Goal: Task Accomplishment & Management: Use online tool/utility

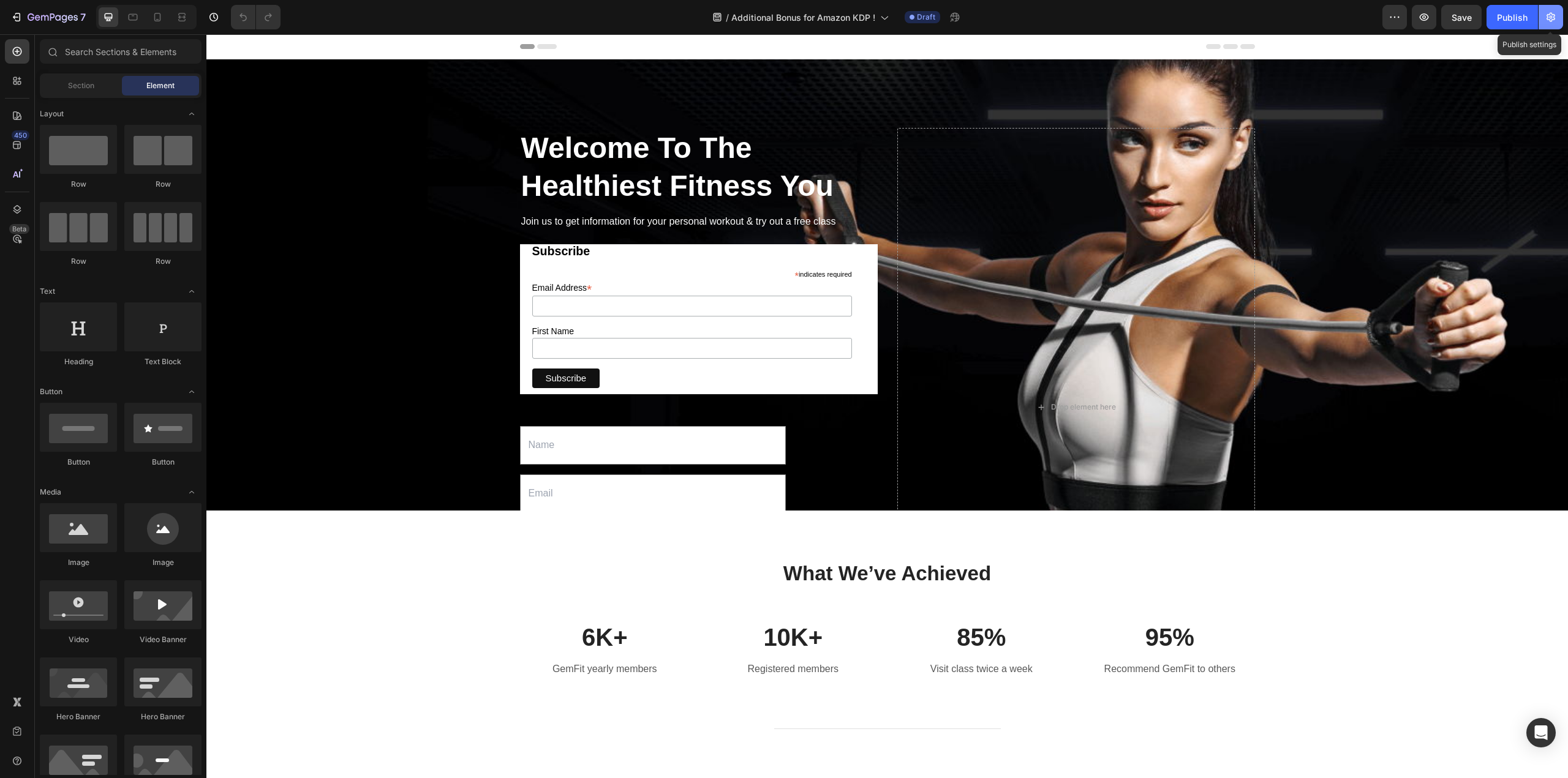
click at [1552, 21] on icon "button" at bounding box center [1550, 16] width 12 height 12
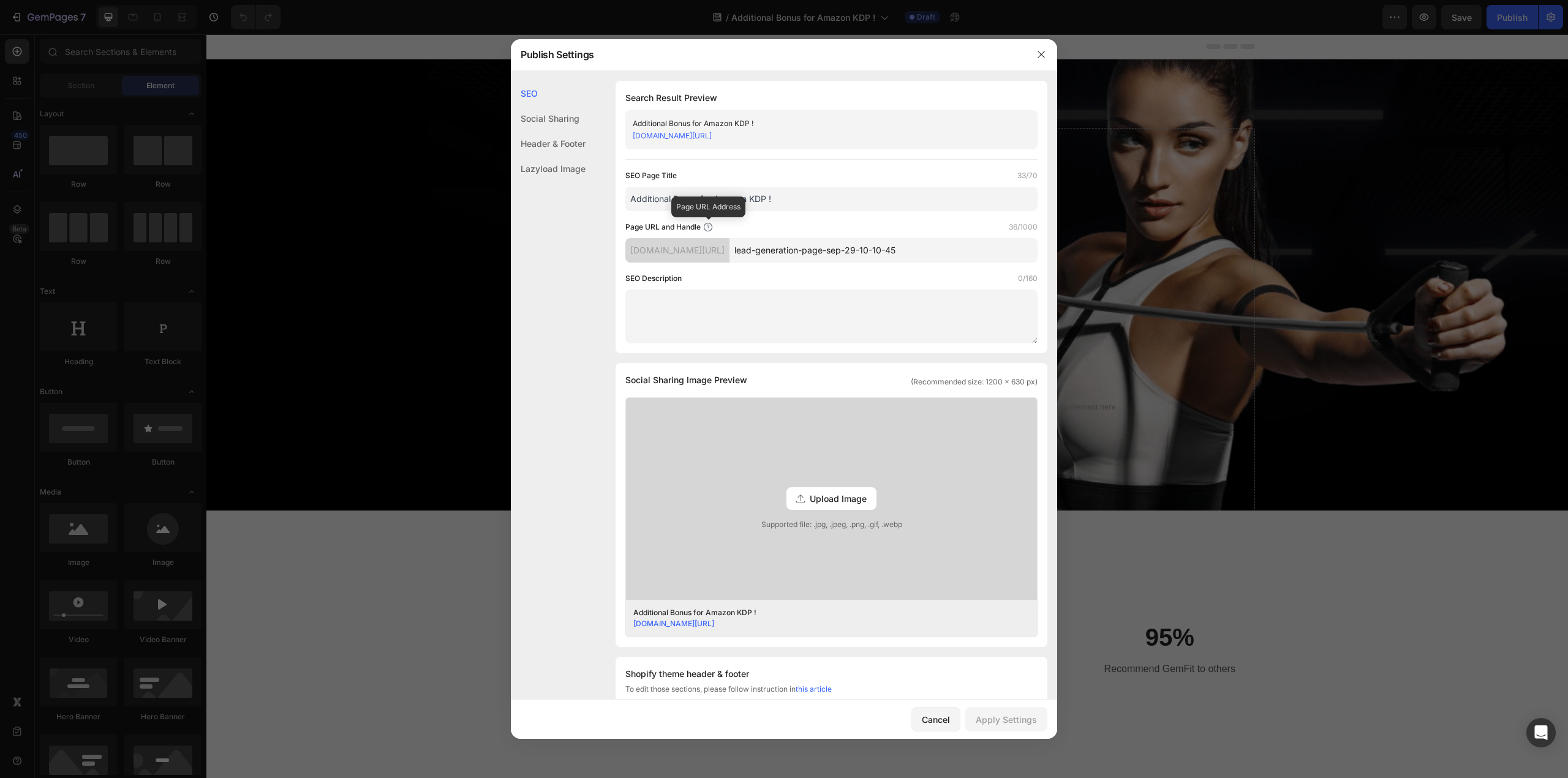
click at [709, 229] on icon at bounding box center [708, 229] width 1 height 1
drag, startPoint x: 950, startPoint y: 248, endPoint x: 746, endPoint y: 253, distance: 204.1
click at [746, 253] on div "[DOMAIN_NAME][URL] lead-generation-page-sep-29-10-10-45" at bounding box center [831, 250] width 413 height 25
type input "bonus26"
click at [1005, 721] on div "Apply Settings" at bounding box center [1005, 720] width 62 height 13
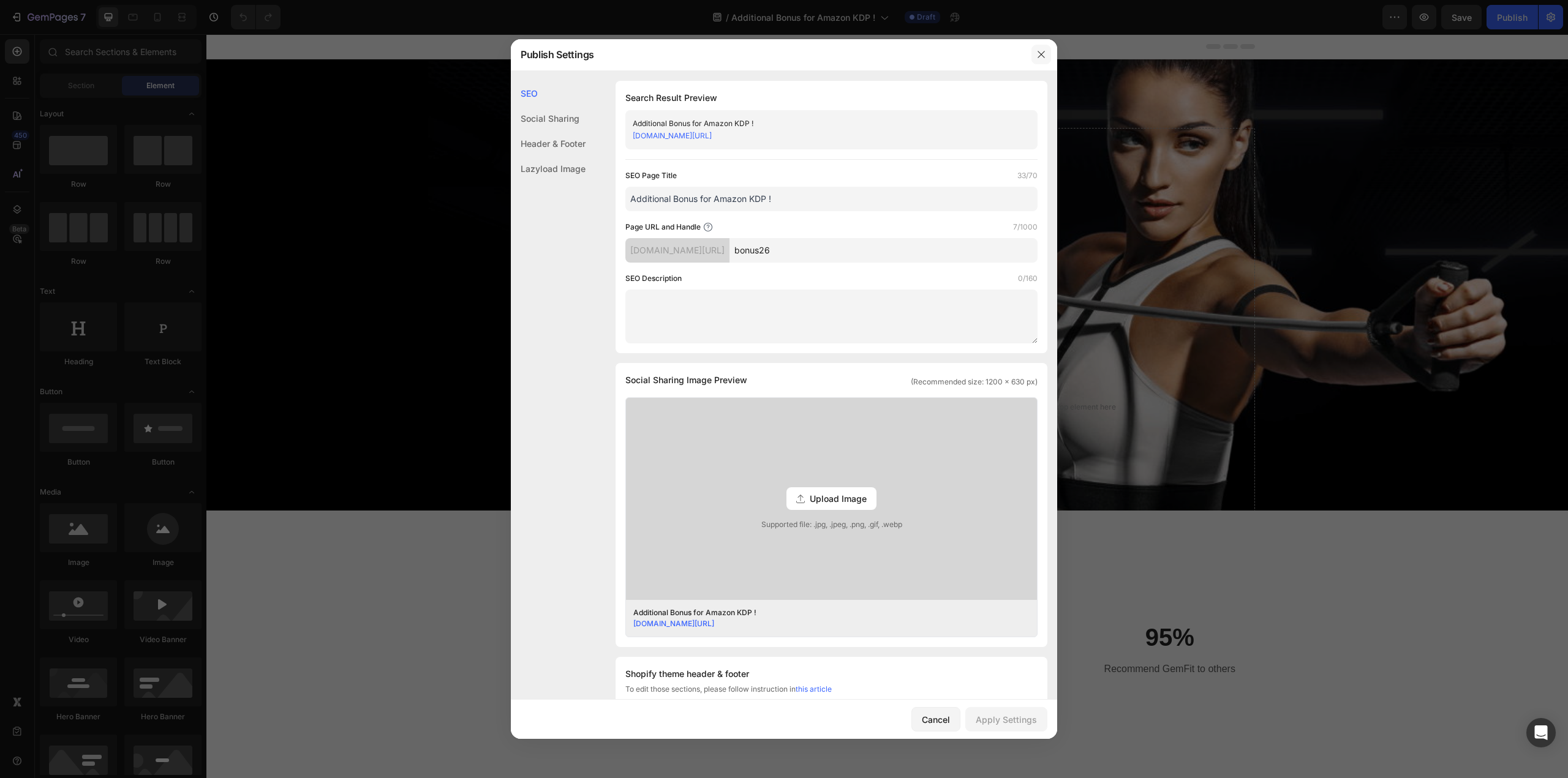
click at [1045, 52] on icon "button" at bounding box center [1041, 54] width 10 height 10
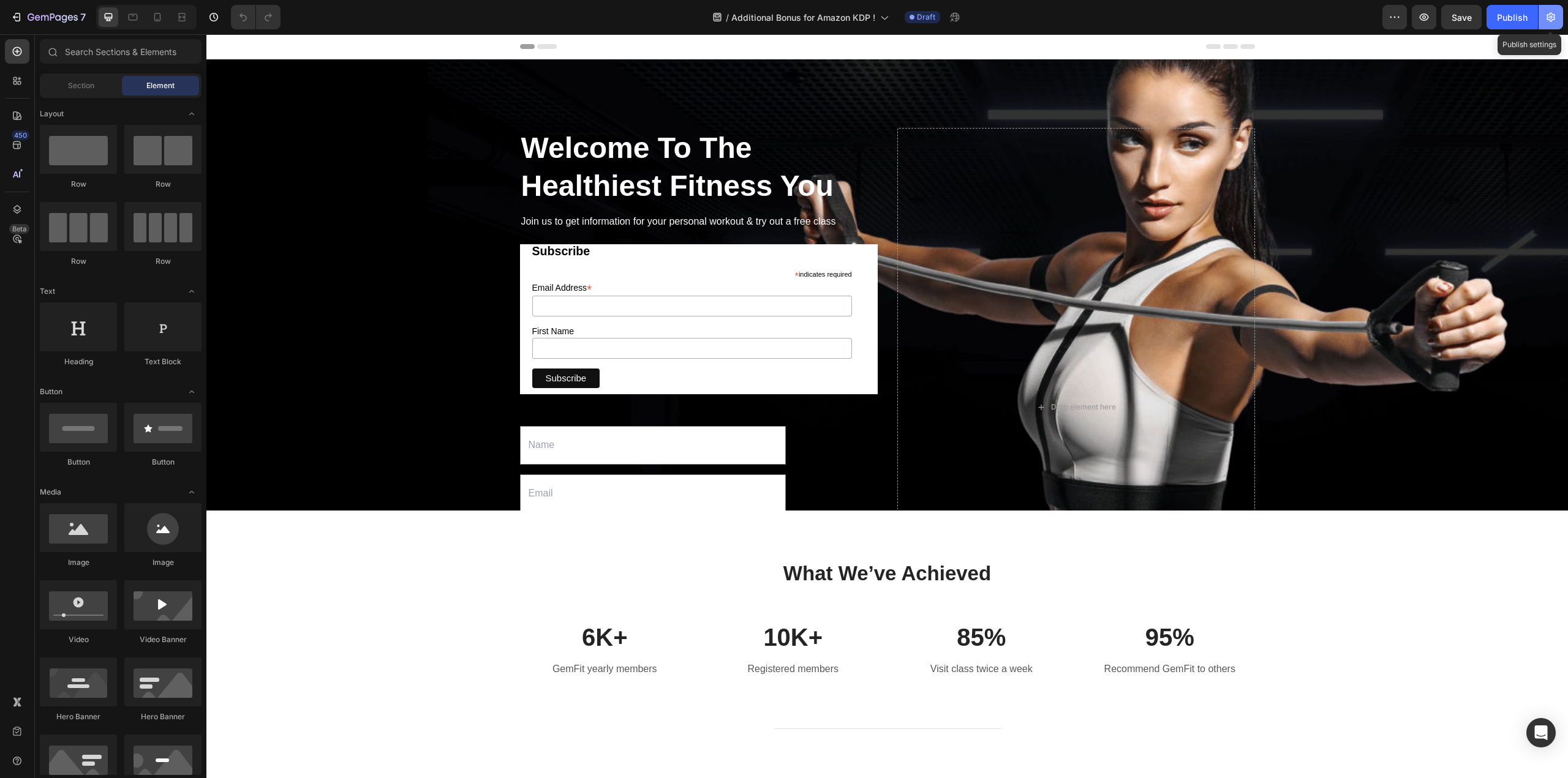
click at [1553, 17] on icon "button" at bounding box center [1550, 17] width 8 height 9
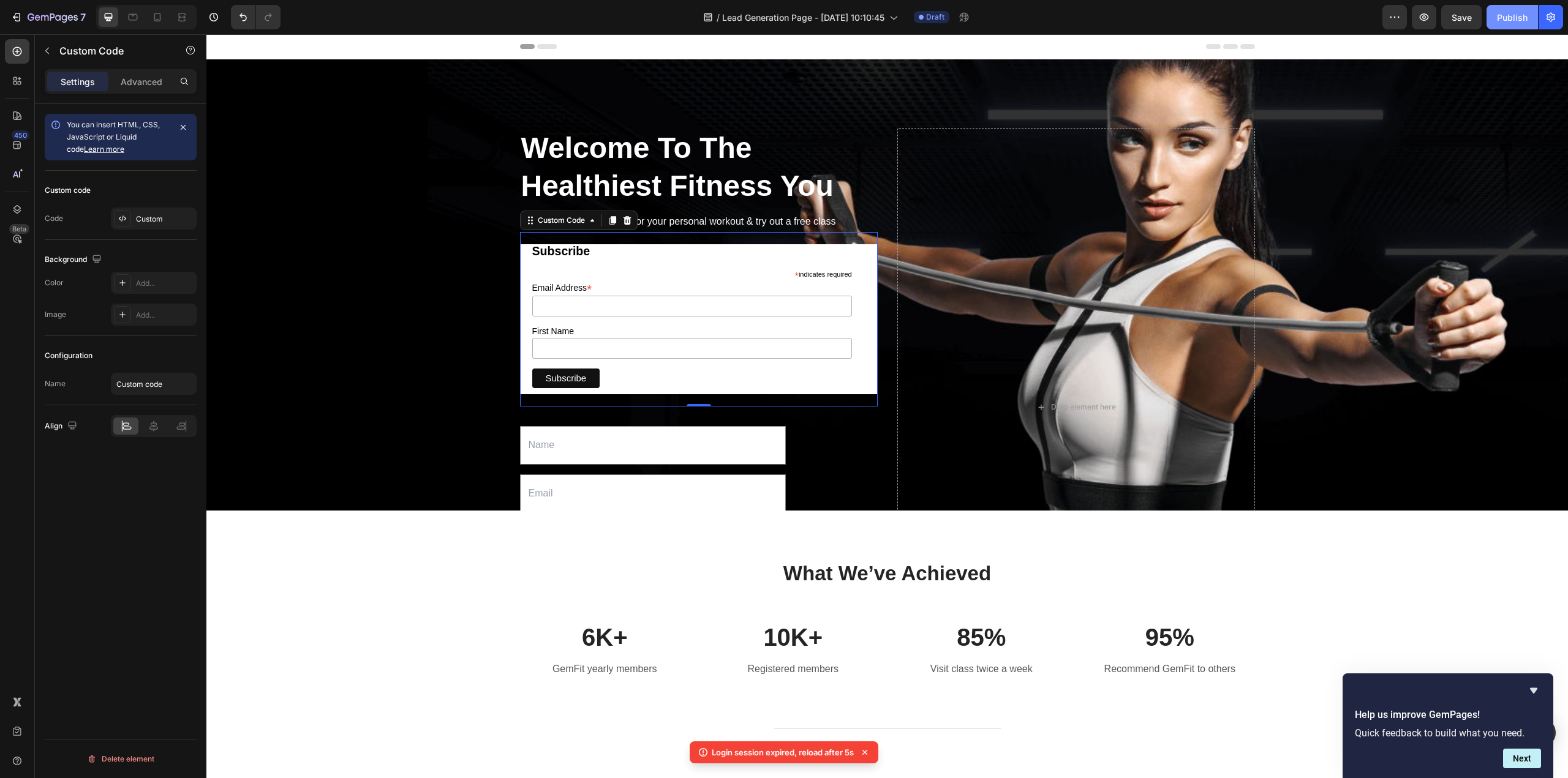
click at [1513, 11] on div "Publish" at bounding box center [1511, 17] width 30 height 13
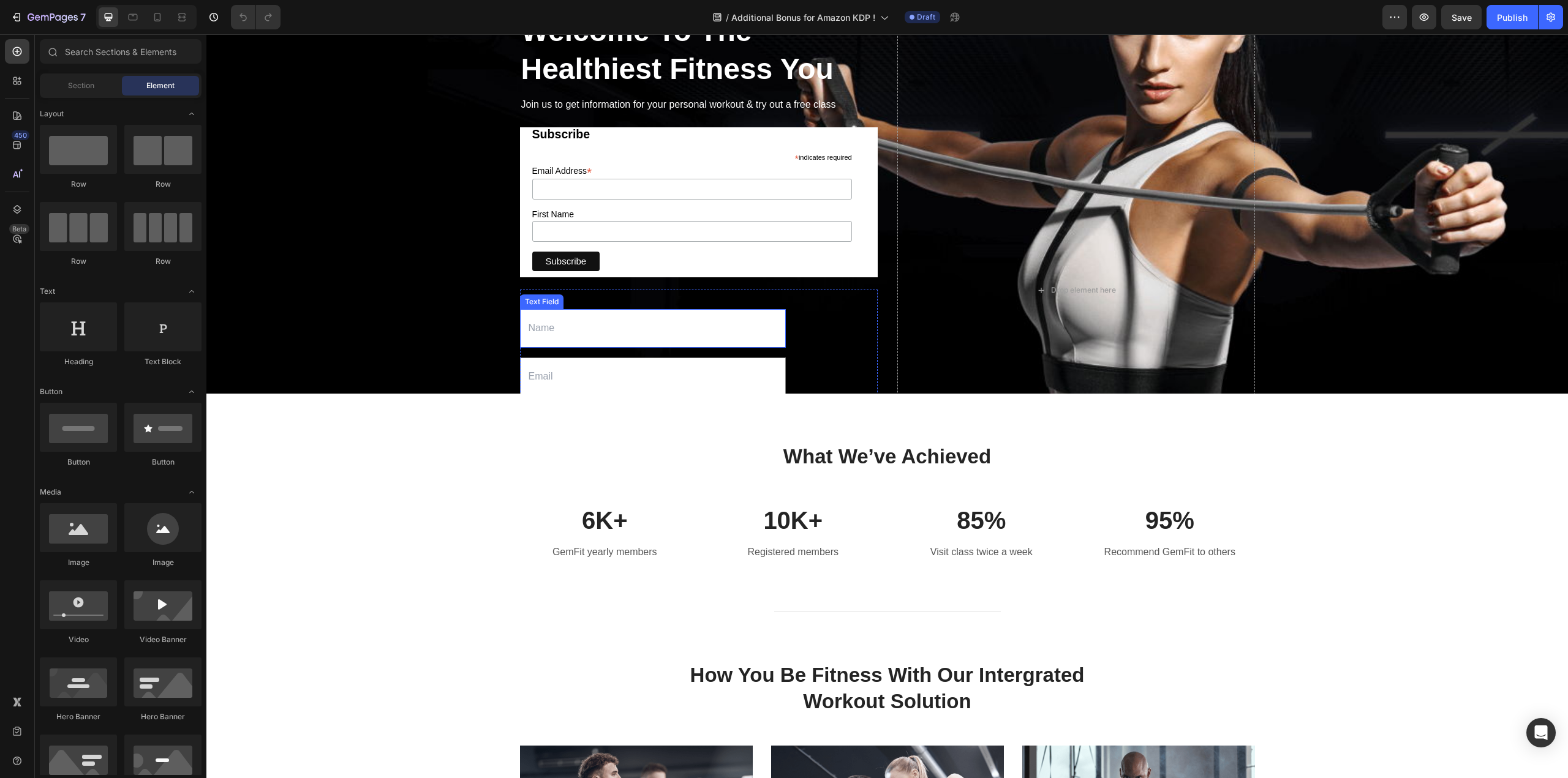
scroll to position [122, 0]
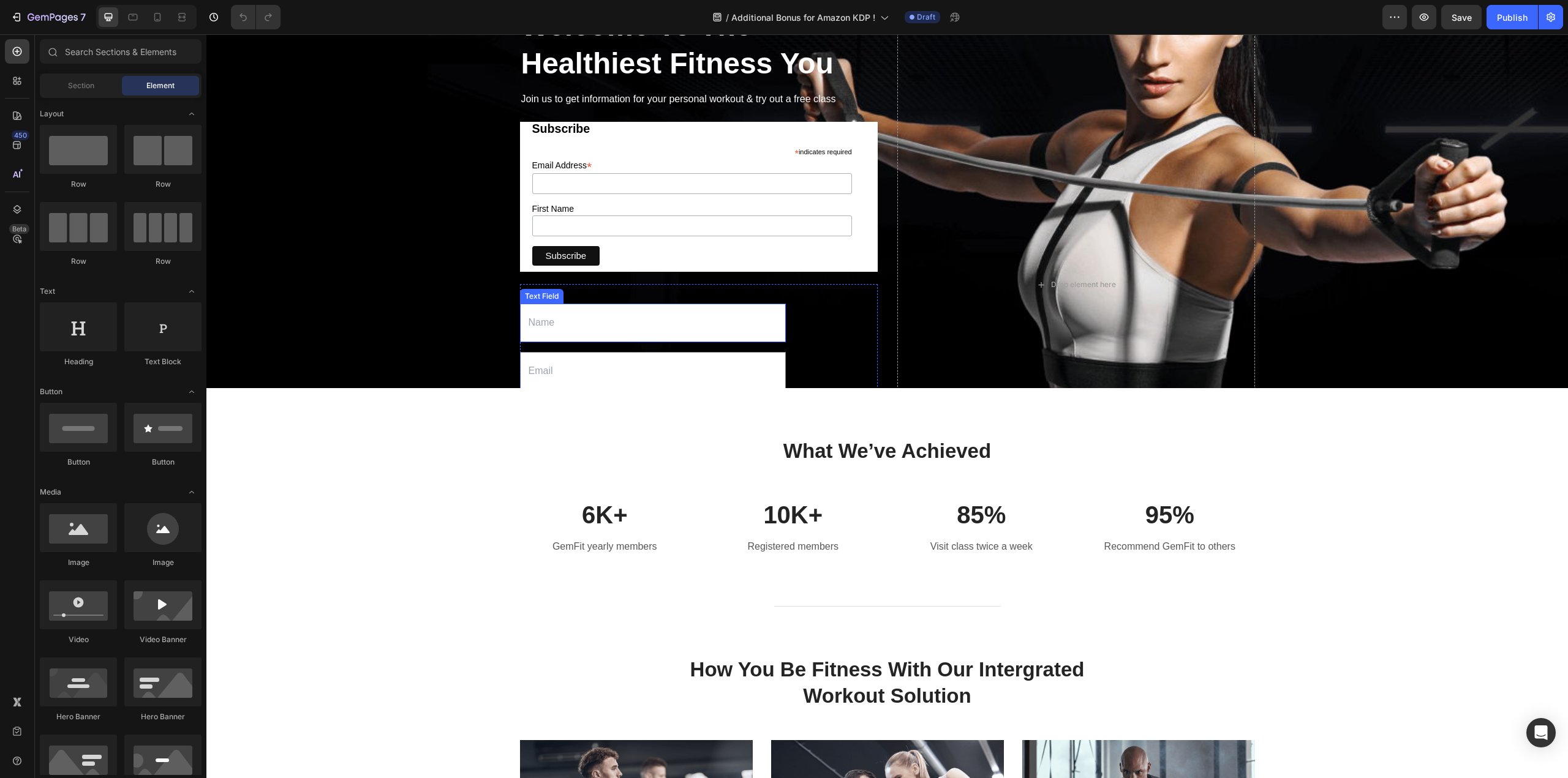
click at [545, 298] on div "Text Field" at bounding box center [541, 296] width 39 height 11
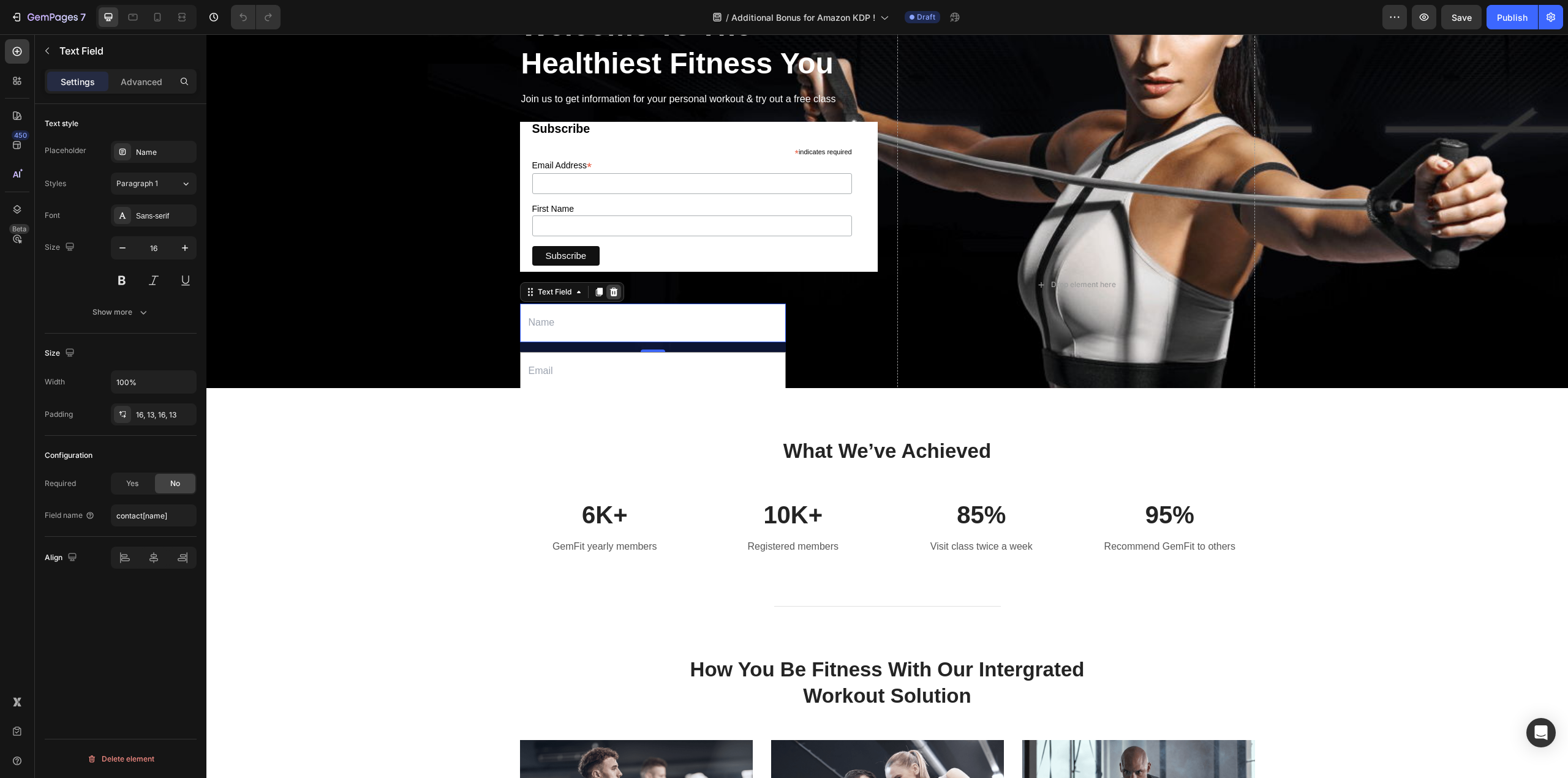
click at [611, 293] on icon at bounding box center [613, 292] width 8 height 8
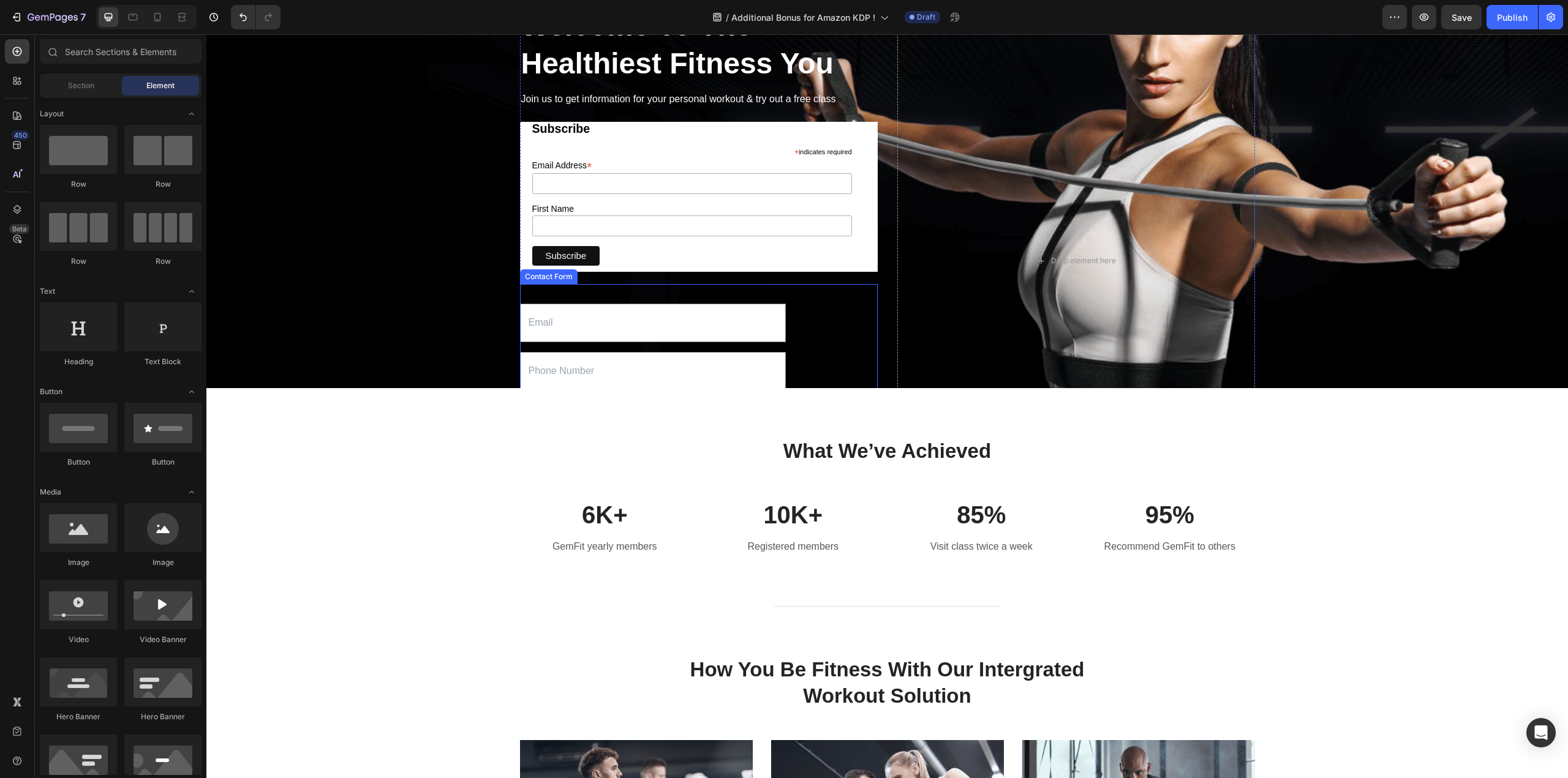
click at [615, 290] on div "Email Field Text Field TRY OUT NOW Submit Button Today only, hurry up! Text blo…" at bounding box center [699, 399] width 358 height 232
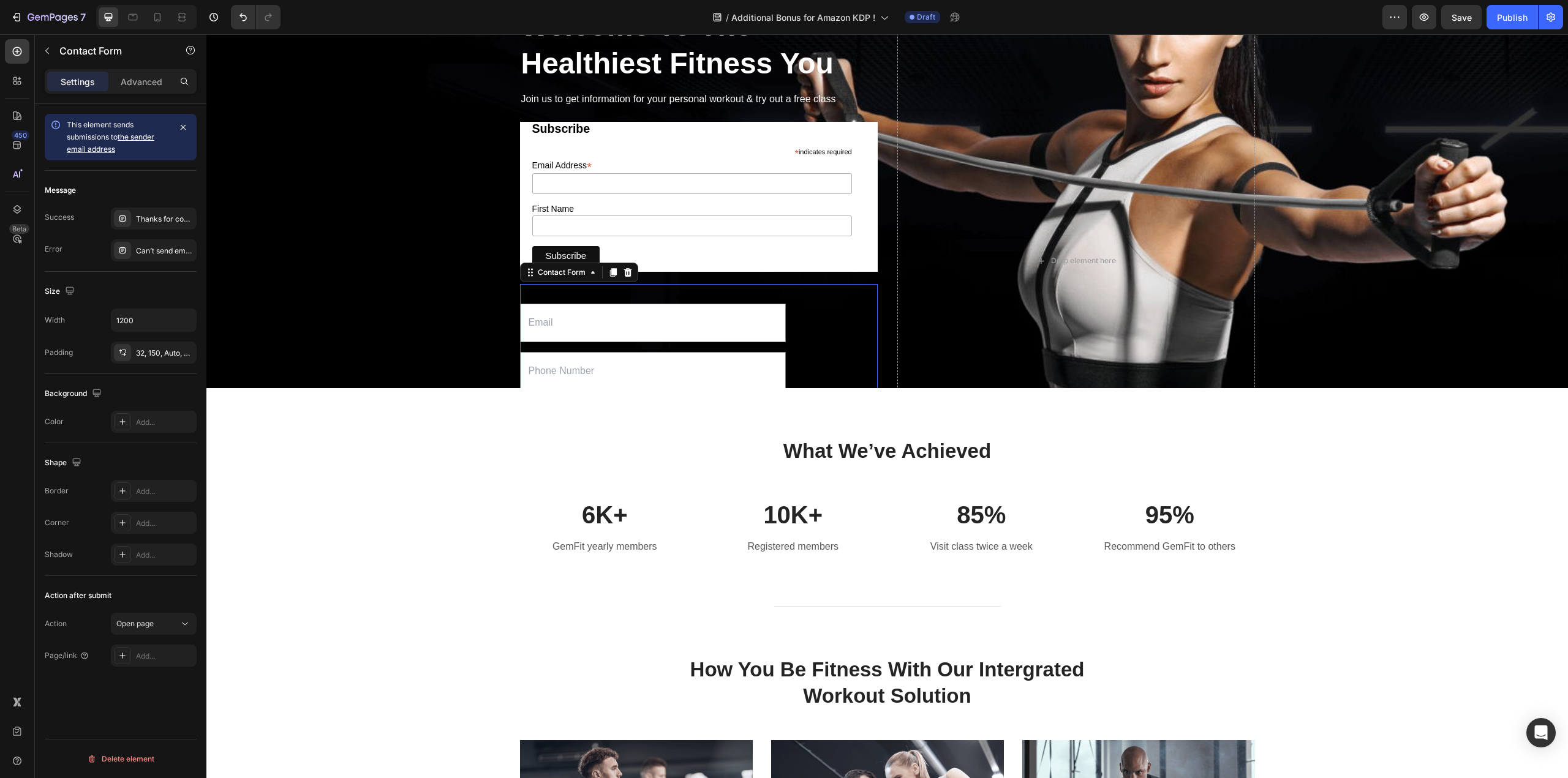
click at [579, 298] on div "Email Field Text Field TRY OUT NOW Submit Button Today only, hurry up! Text blo…" at bounding box center [699, 399] width 358 height 232
click at [134, 81] on p "Advanced" at bounding box center [141, 82] width 42 height 13
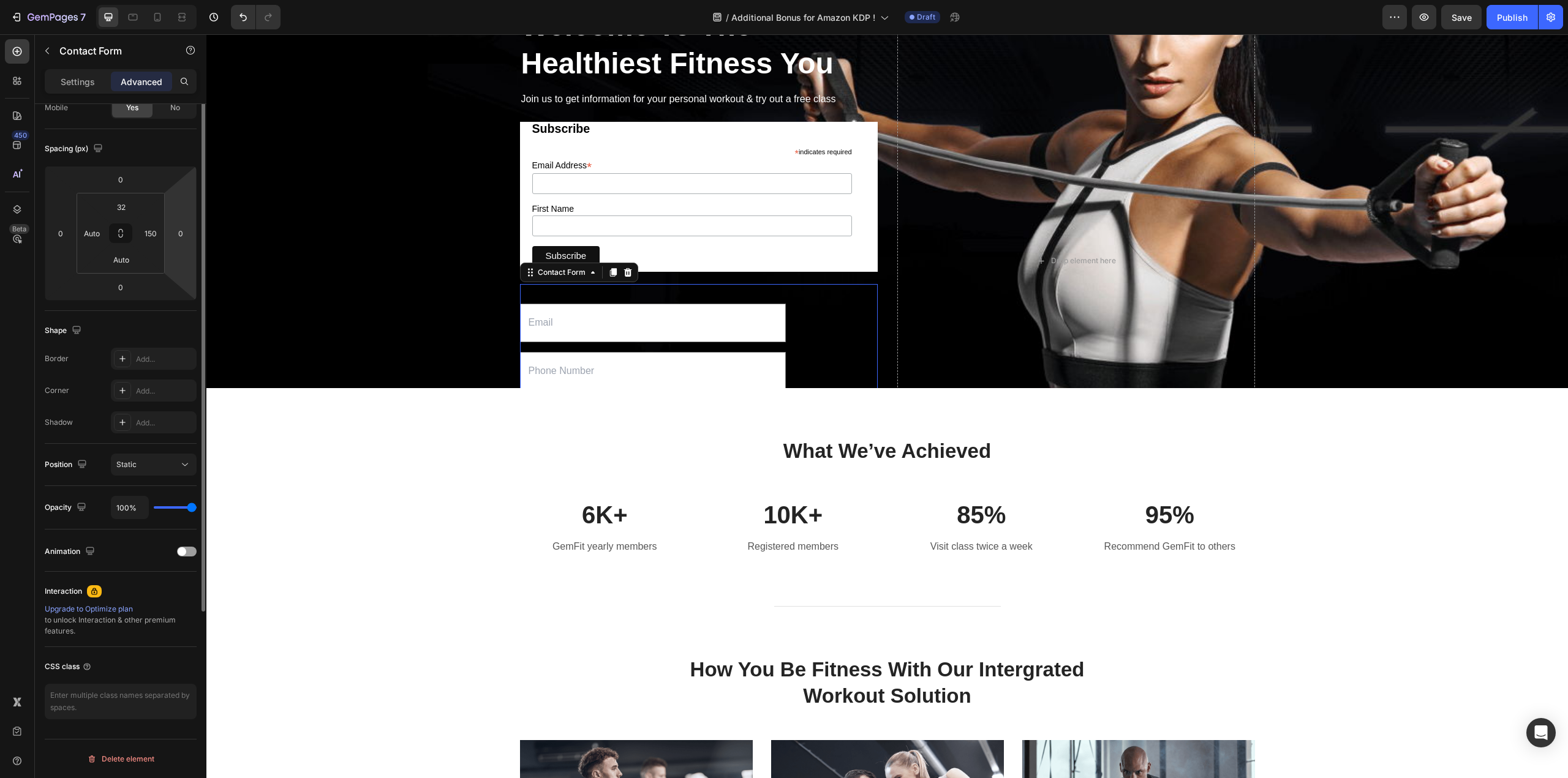
scroll to position [0, 0]
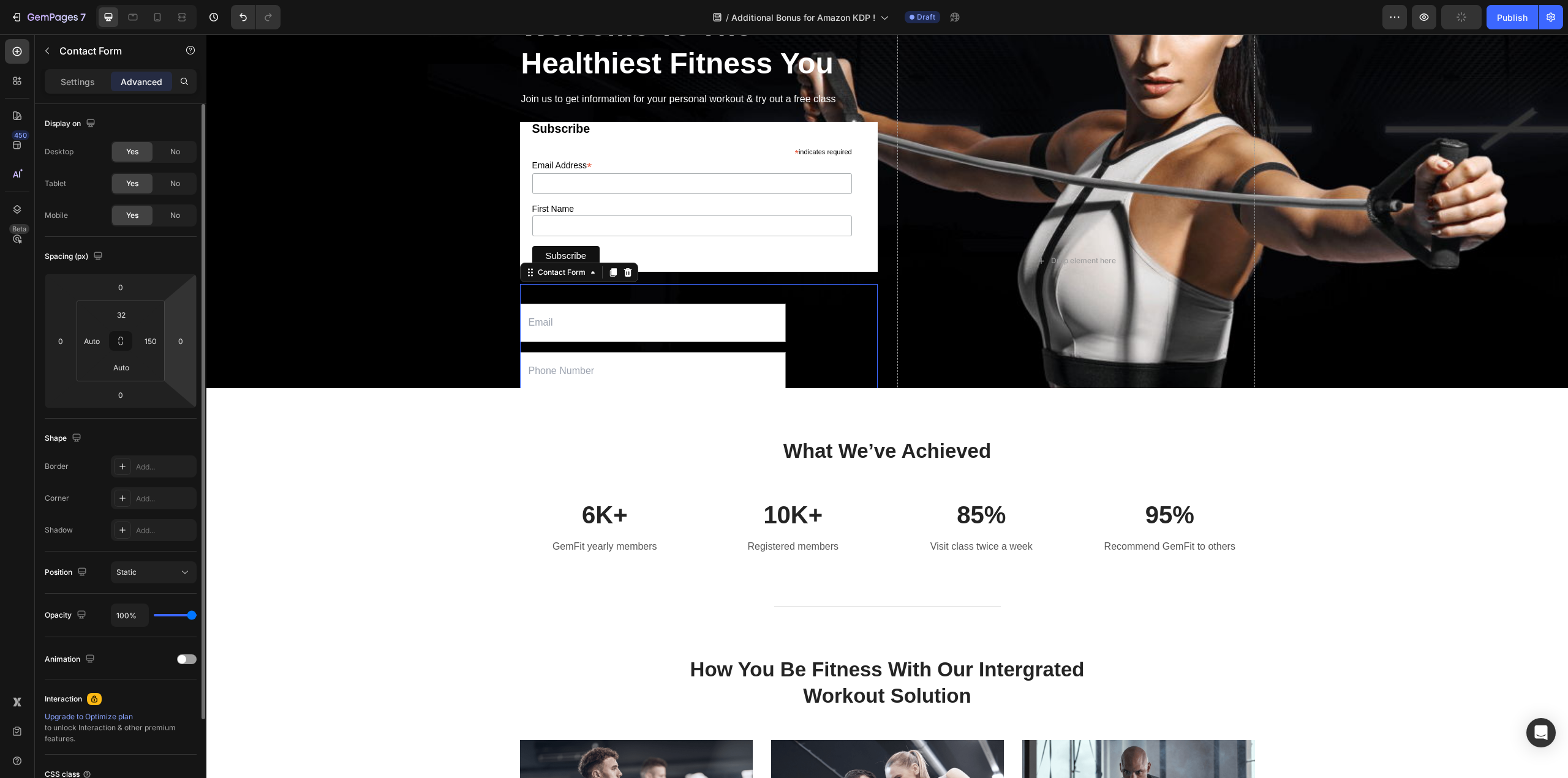
click at [550, 297] on div "Email Field Text Field TRY OUT NOW Submit Button Today only, hurry up! Text blo…" at bounding box center [699, 399] width 358 height 232
click at [86, 83] on p "Settings" at bounding box center [78, 82] width 34 height 13
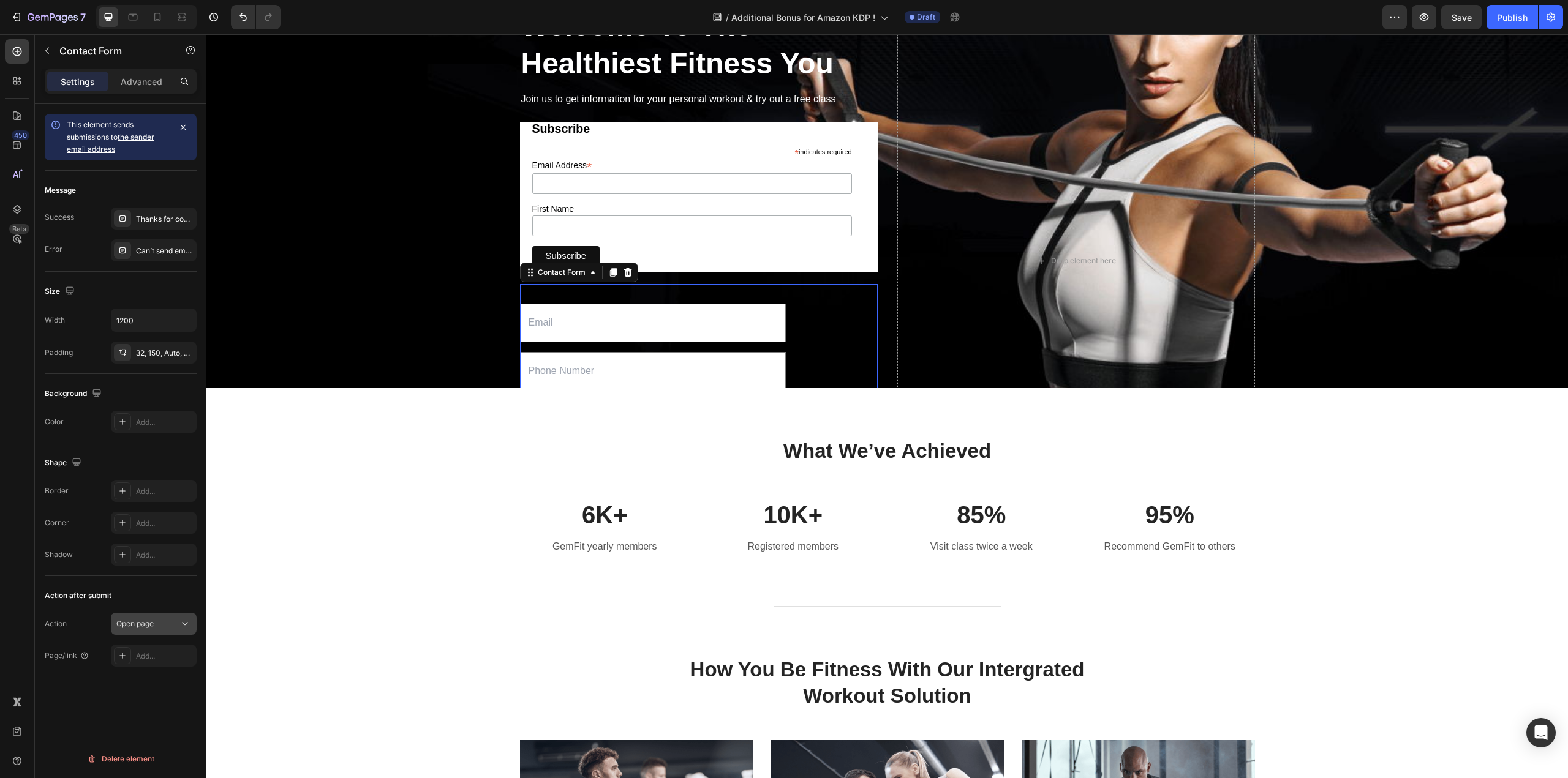
click at [153, 620] on span "Open page" at bounding box center [135, 623] width 38 height 9
click at [151, 569] on span "Send email" at bounding box center [135, 570] width 39 height 11
click at [168, 623] on div "Send email" at bounding box center [148, 623] width 62 height 11
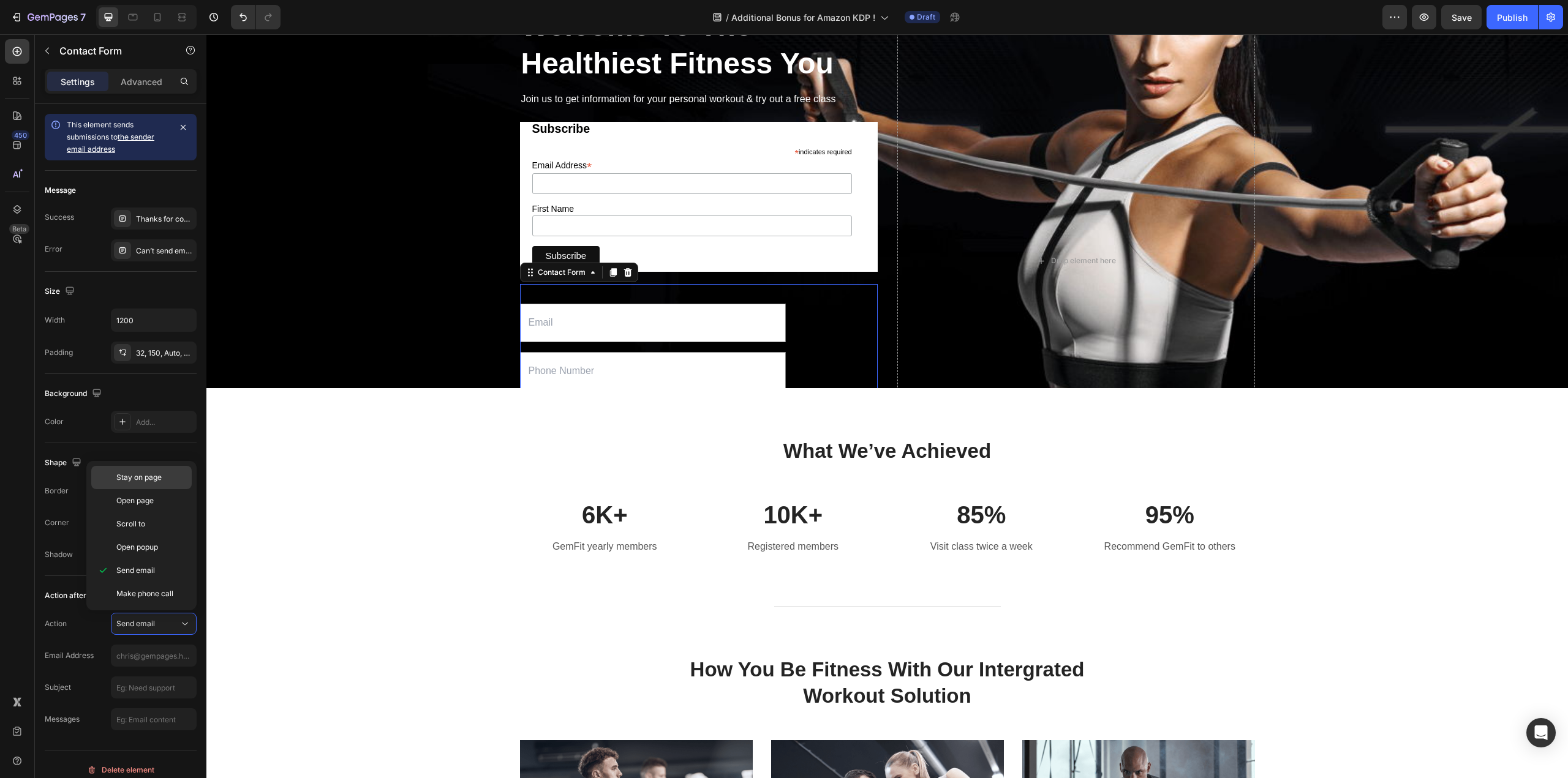
click at [144, 480] on span "Stay on page" at bounding box center [139, 477] width 45 height 11
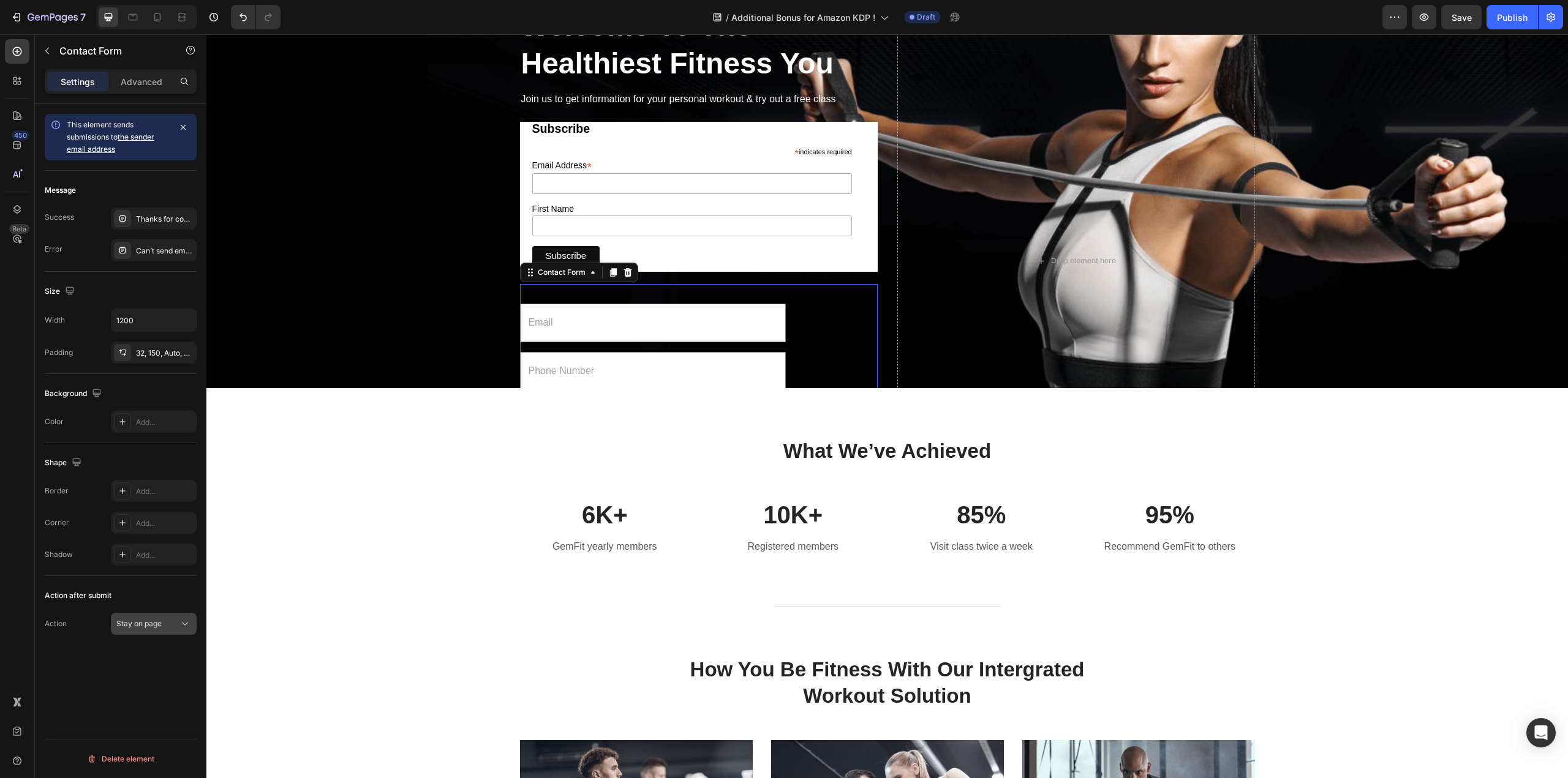
click at [166, 623] on div "Stay on page" at bounding box center [148, 623] width 62 height 11
click at [161, 504] on p "Open page" at bounding box center [151, 500] width 70 height 11
click at [623, 272] on icon at bounding box center [627, 272] width 8 height 8
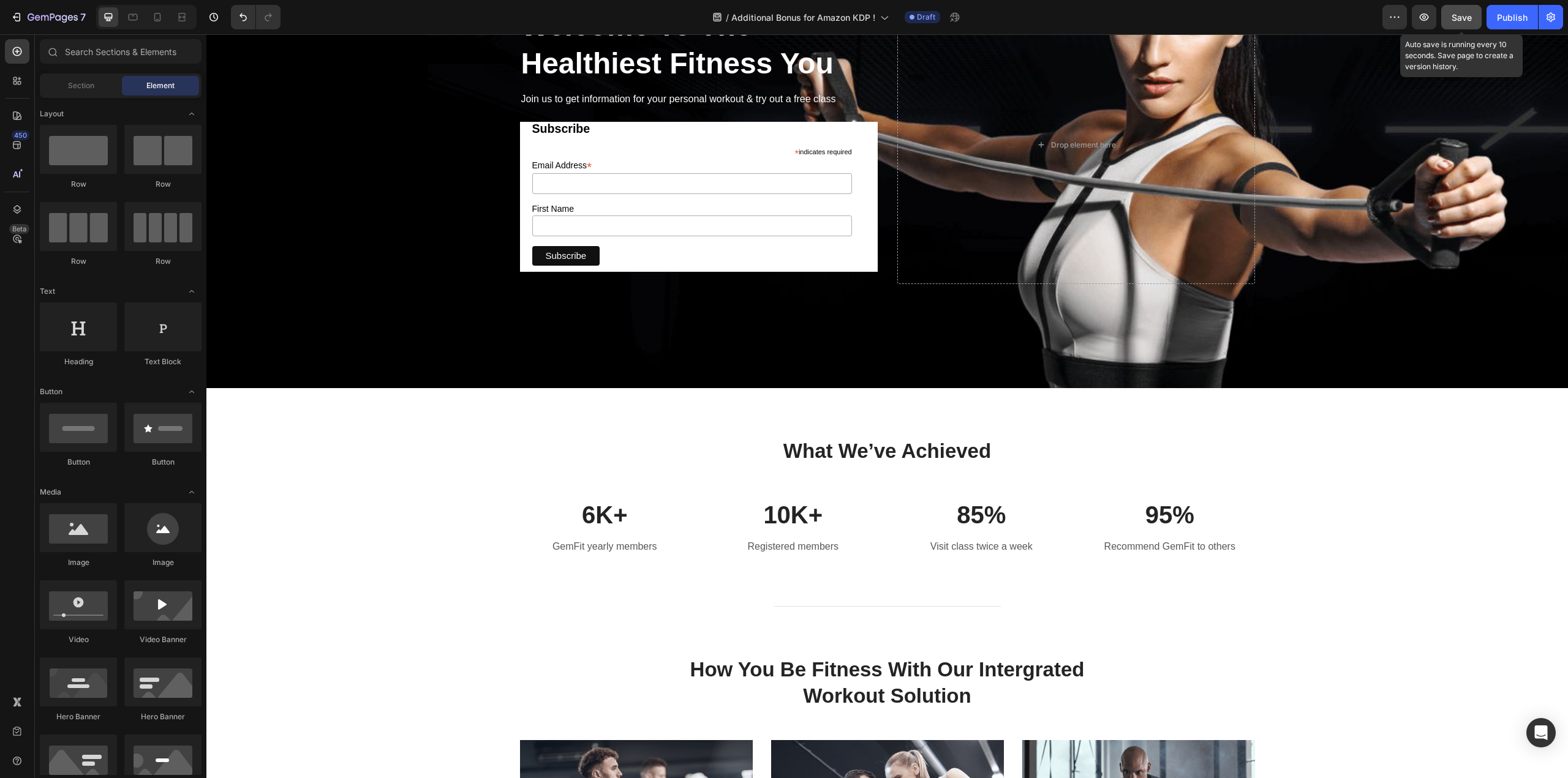
click at [1459, 20] on span "Save" at bounding box center [1461, 17] width 21 height 11
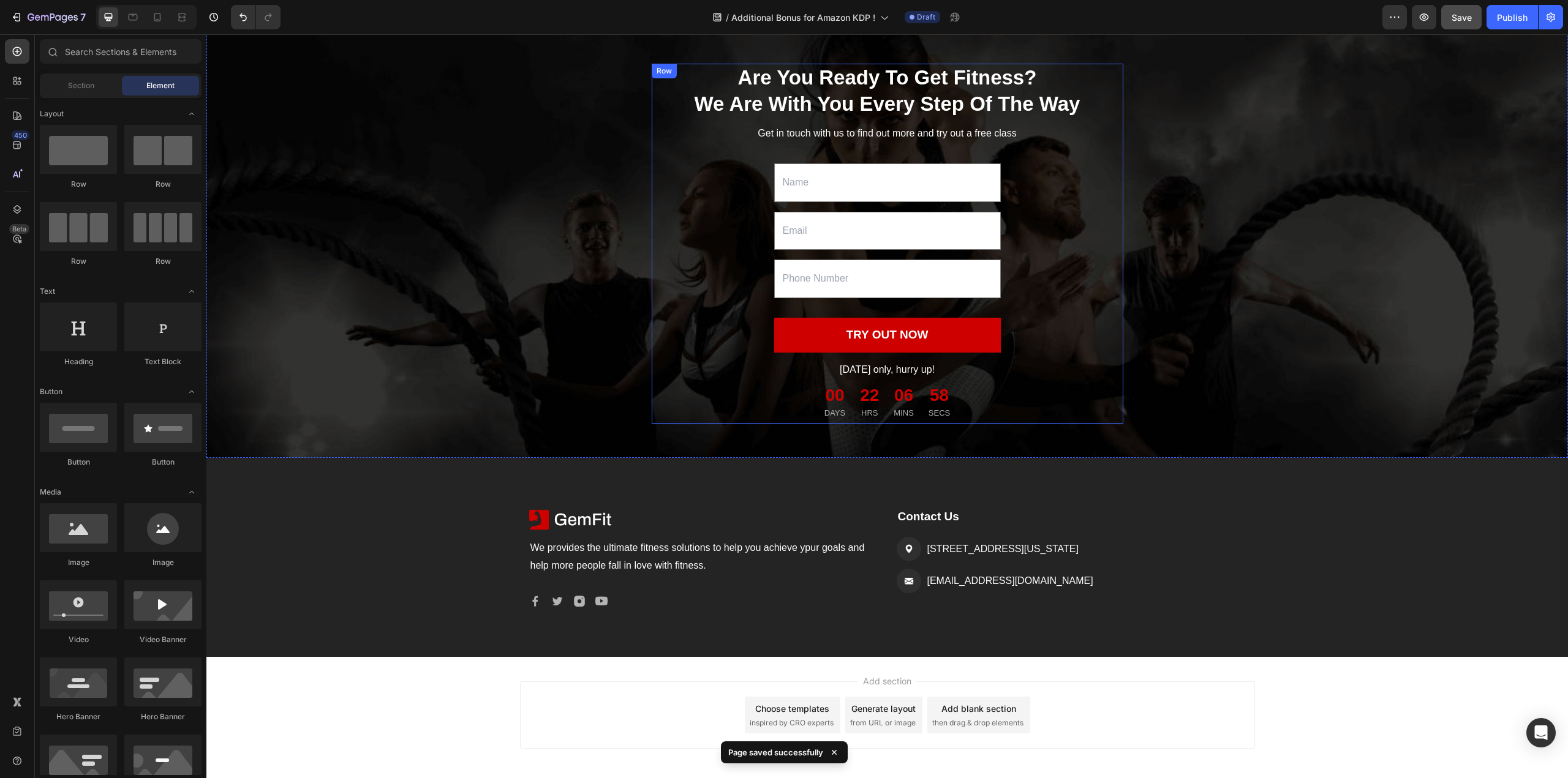
scroll to position [1165, 0]
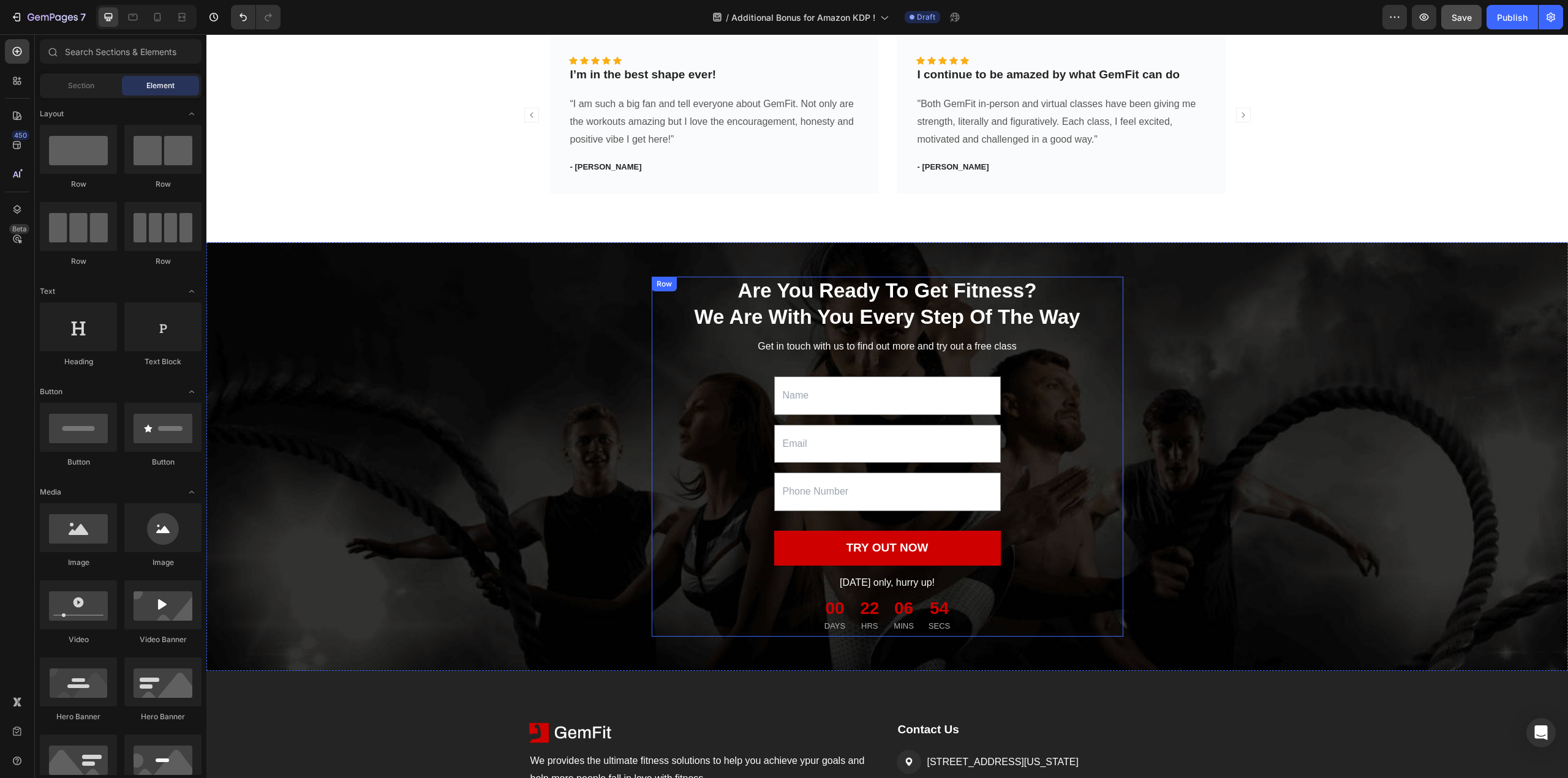
click at [1091, 396] on div "Are You Ready To Get Fitness? We Are With You Every Step Of The Way Heading Get…" at bounding box center [887, 457] width 472 height 360
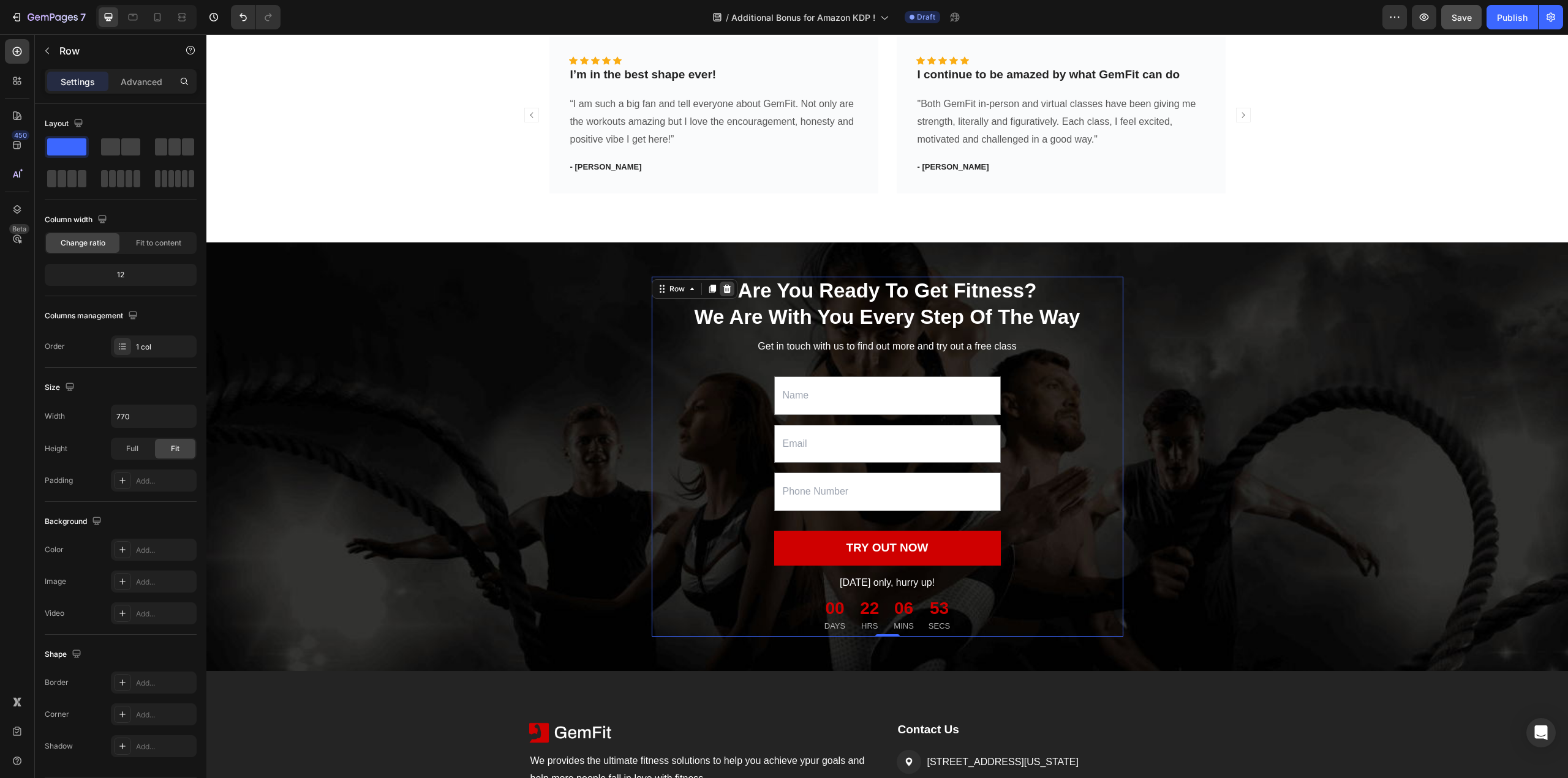
click at [727, 289] on div at bounding box center [727, 289] width 15 height 15
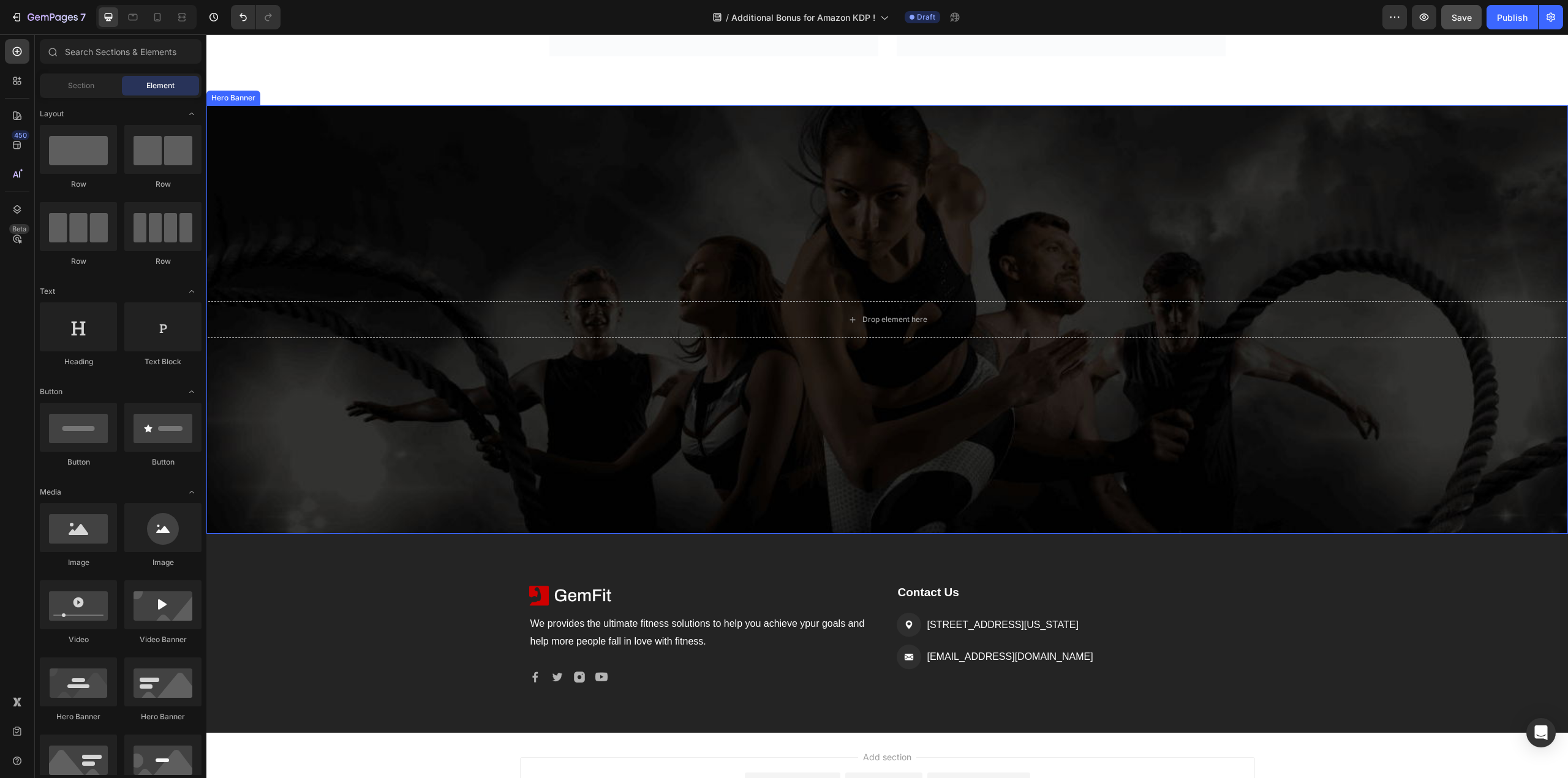
scroll to position [1410, 0]
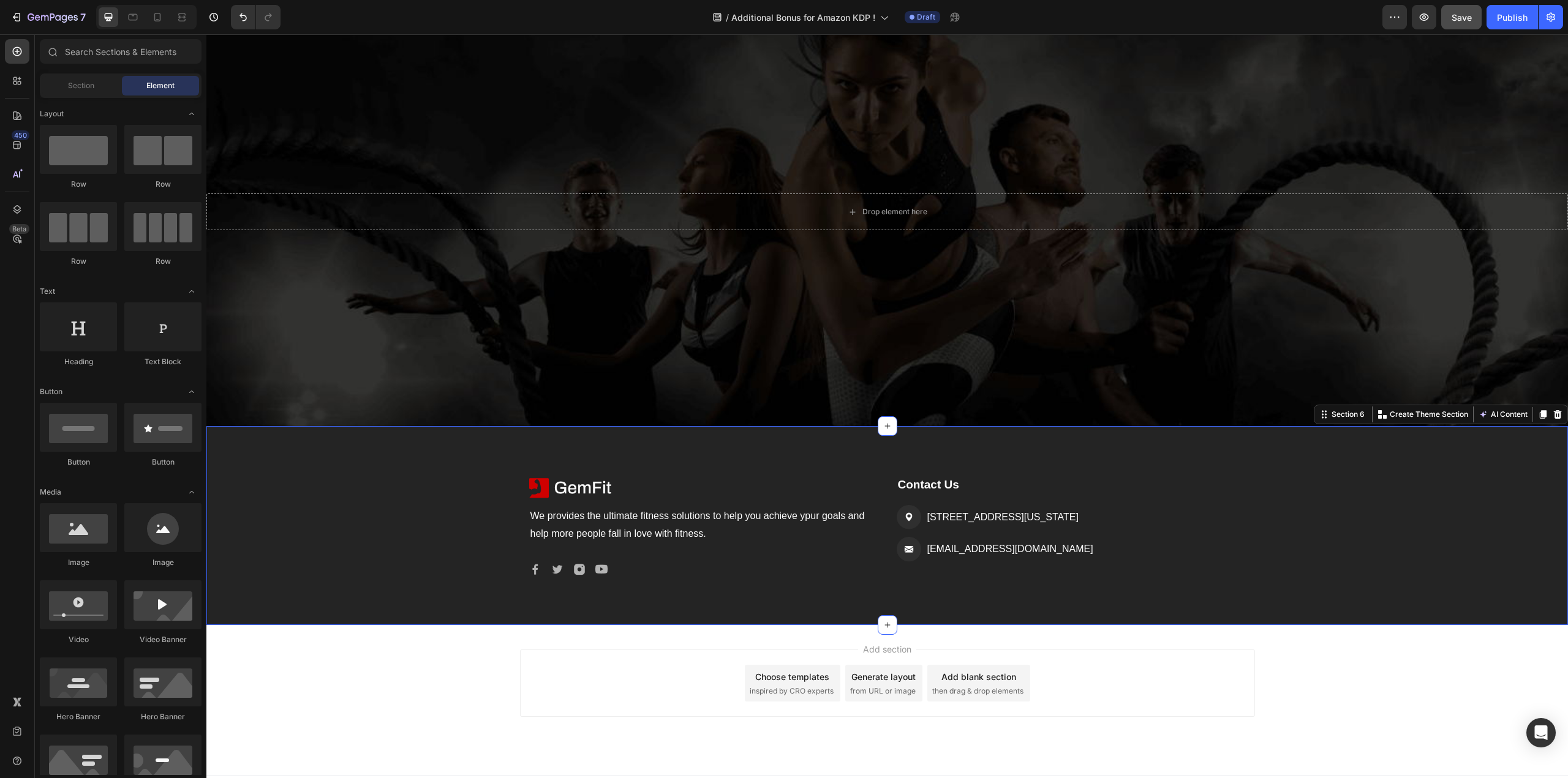
click at [1523, 462] on div "Image We provides the ultimate fitness solutions to help you achieve ypur goals…" at bounding box center [887, 525] width 1361 height 199
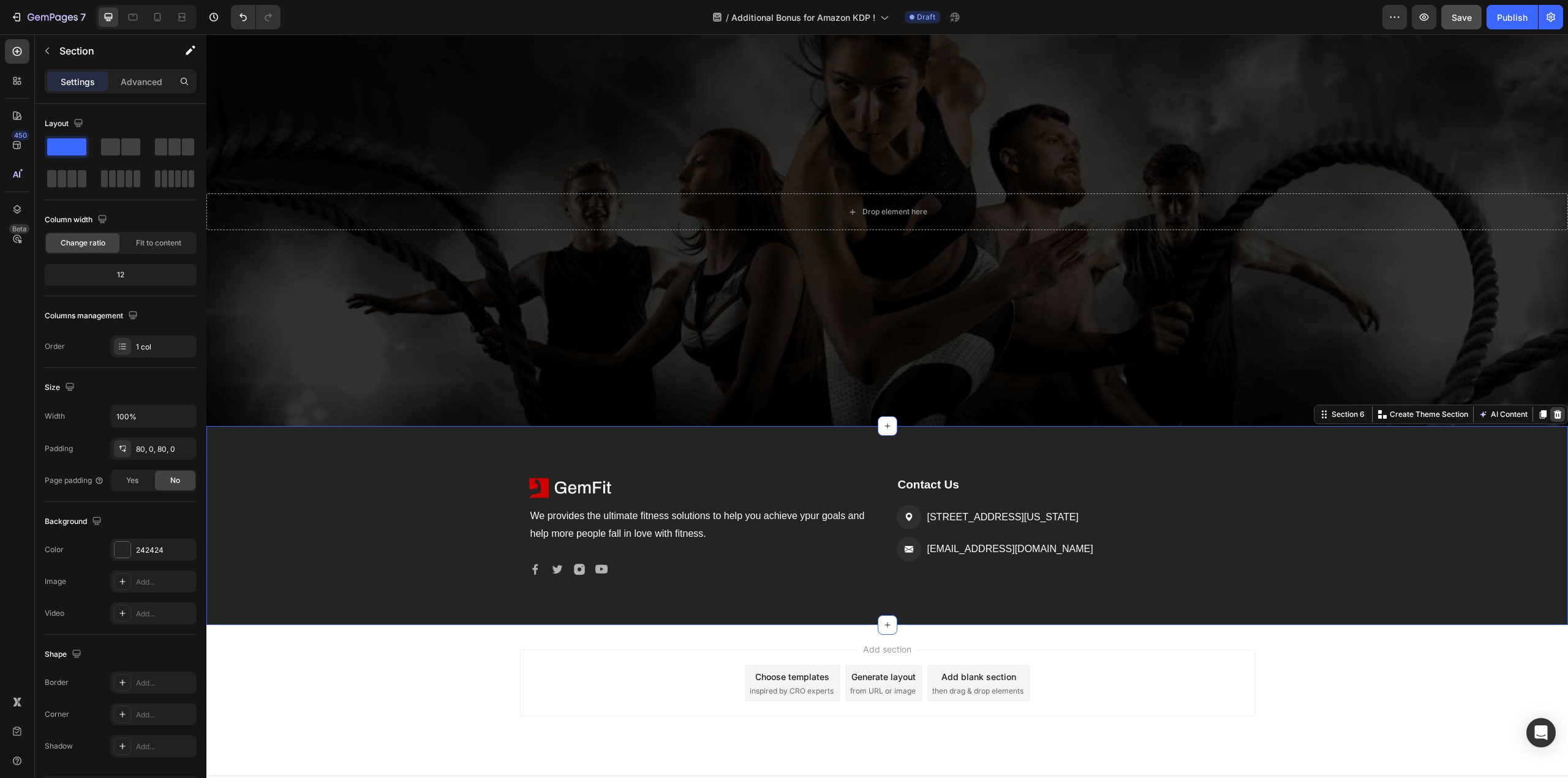
click at [1552, 415] on icon at bounding box center [1557, 415] width 10 height 10
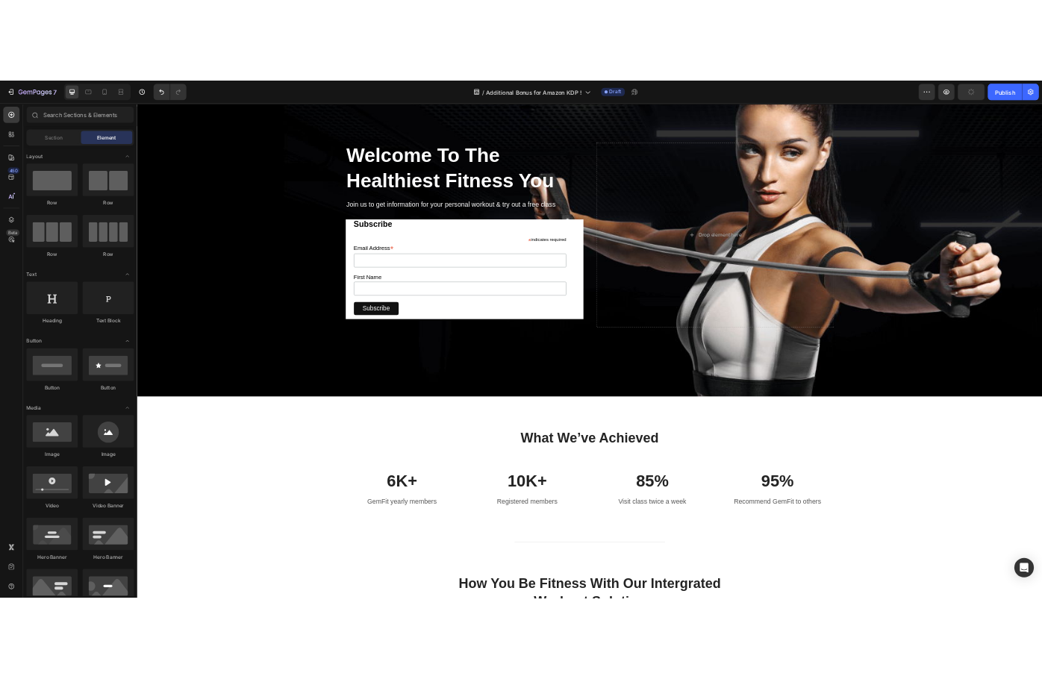
scroll to position [0, 0]
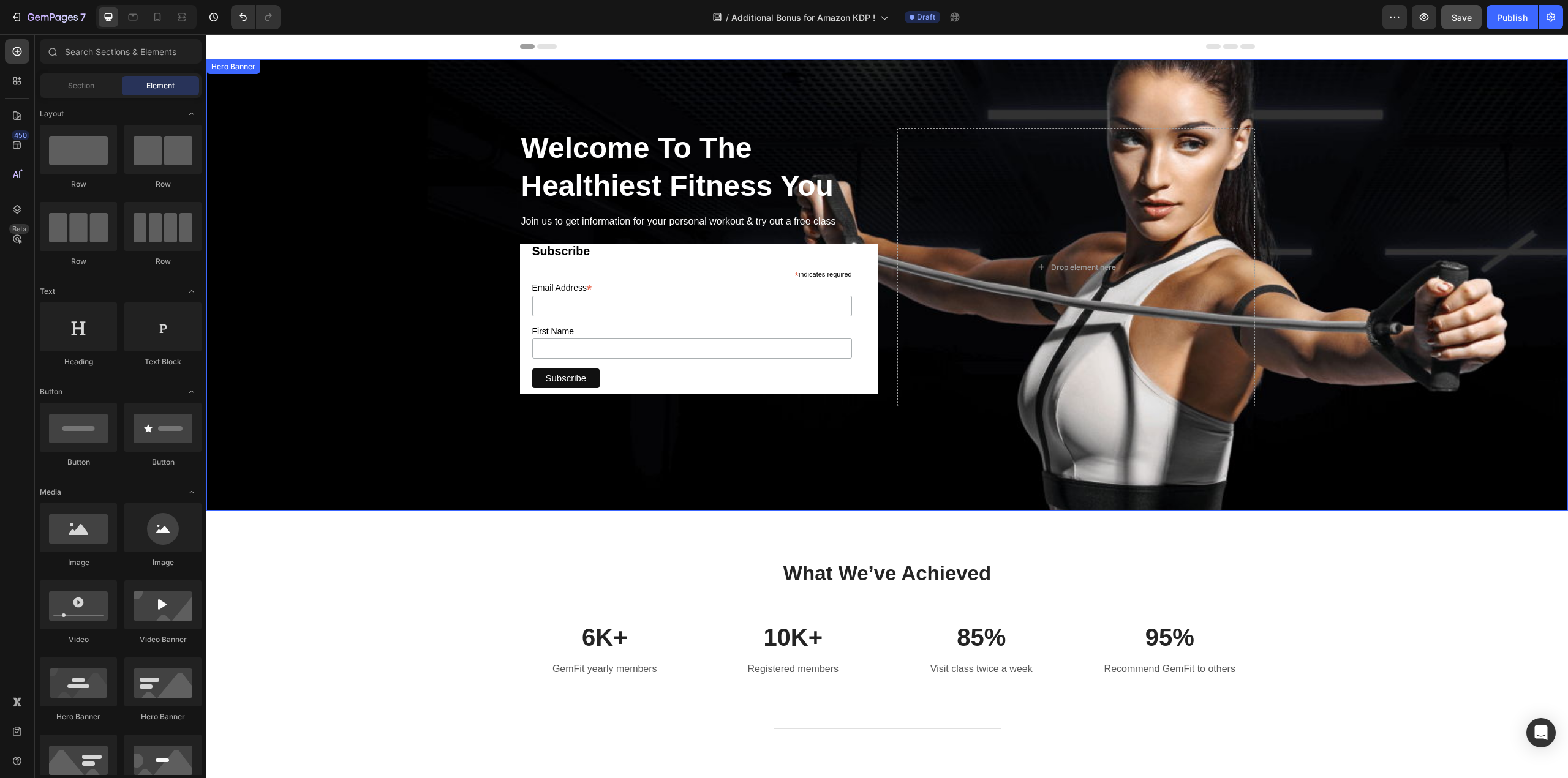
click at [1333, 439] on div "Welcome To The Healthiest Fitness You Heading Join us to get information for yo…" at bounding box center [887, 266] width 1342 height 376
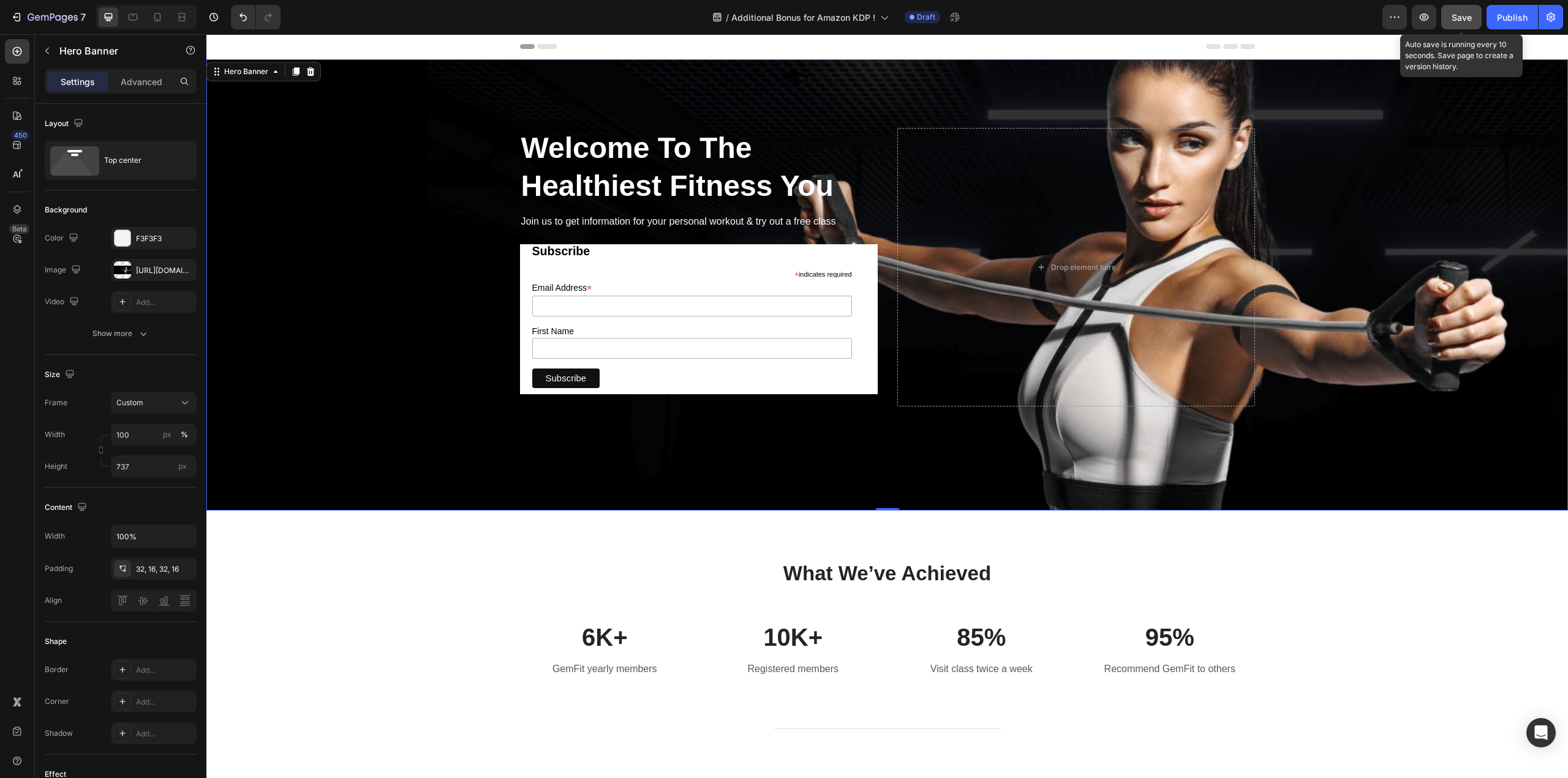
click at [1465, 16] on span "Save" at bounding box center [1461, 17] width 21 height 11
click at [134, 20] on icon at bounding box center [133, 17] width 9 height 7
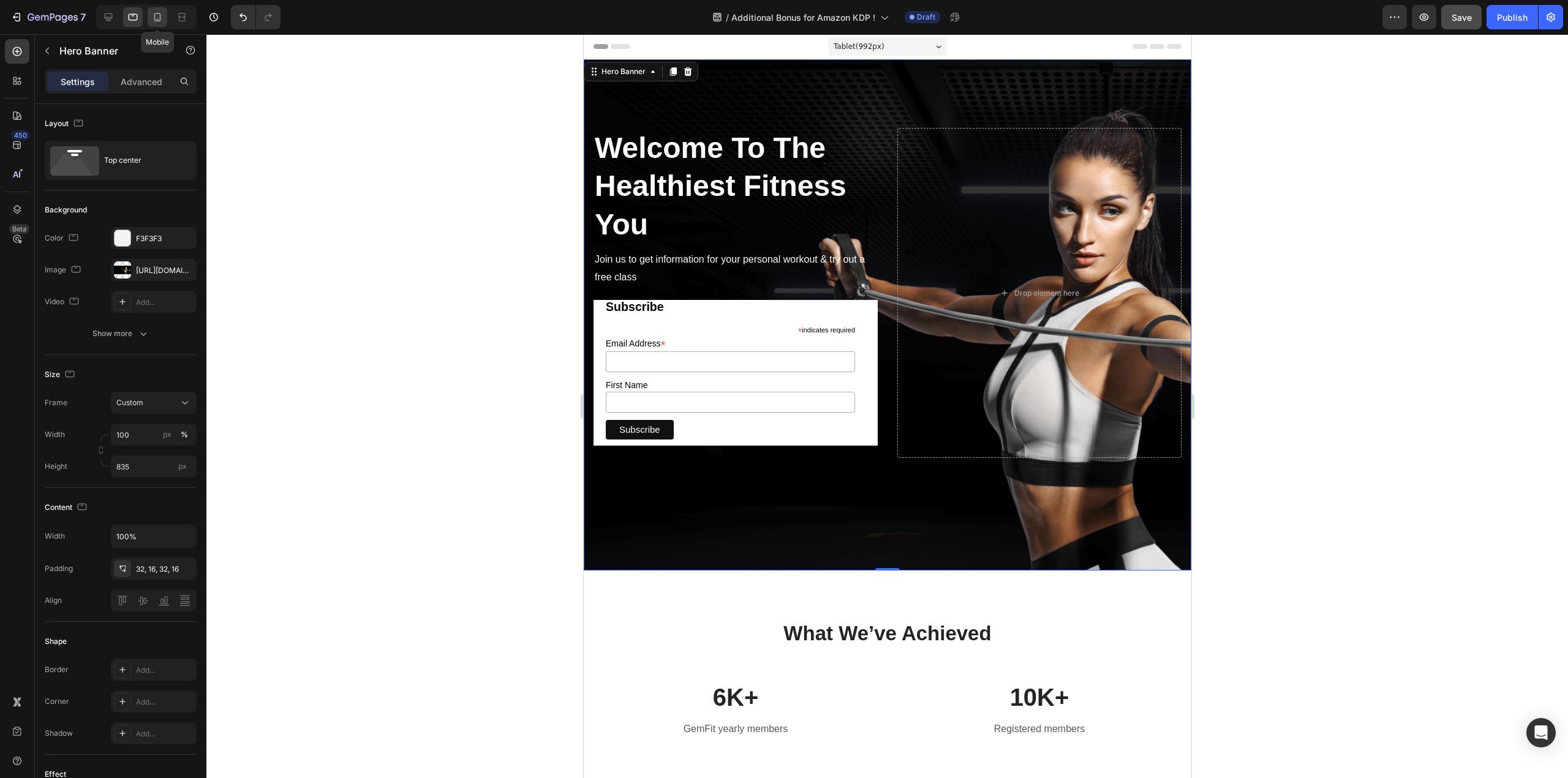
click at [160, 16] on icon at bounding box center [157, 17] width 7 height 8
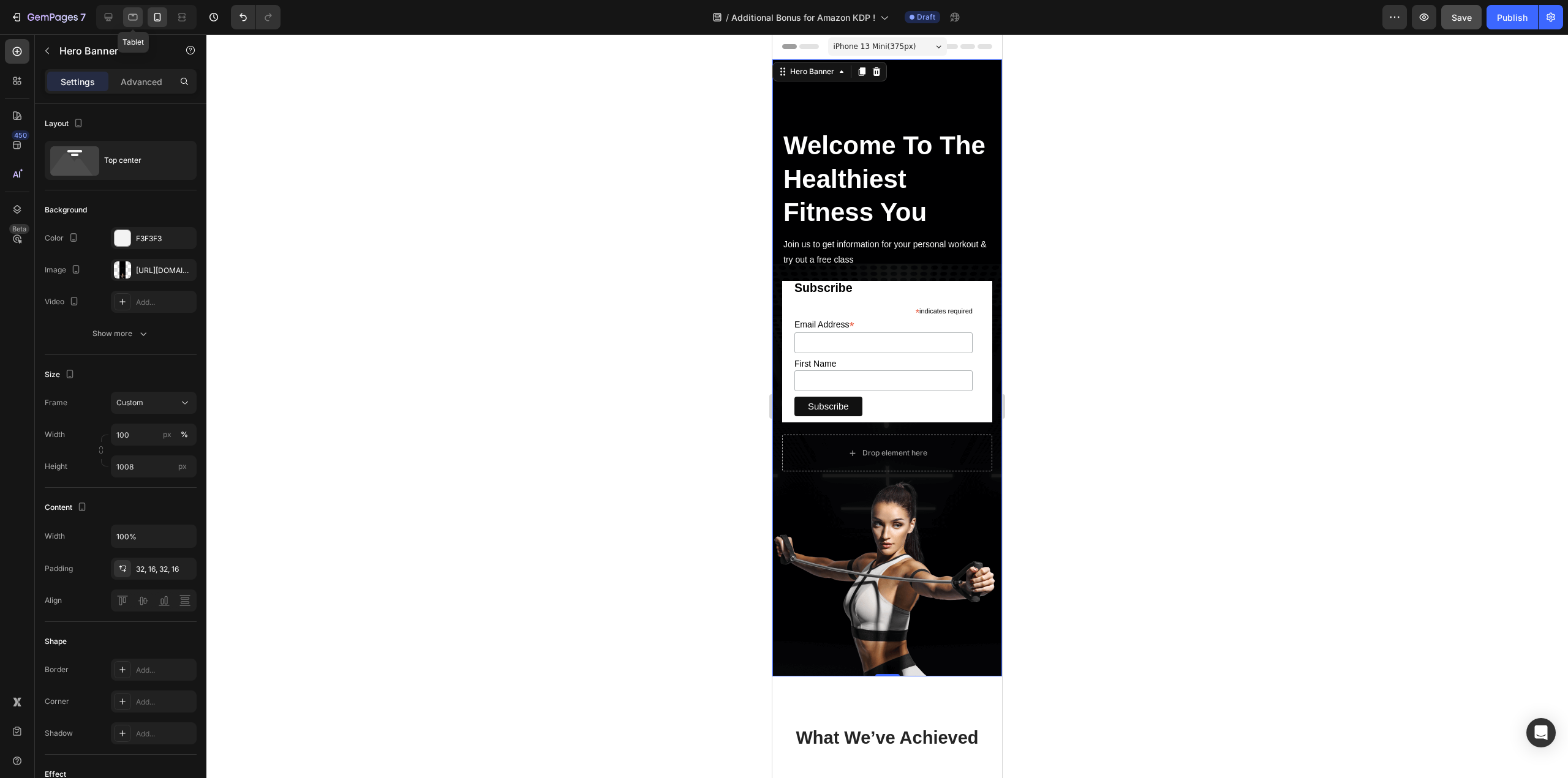
click at [133, 19] on icon at bounding box center [133, 16] width 12 height 12
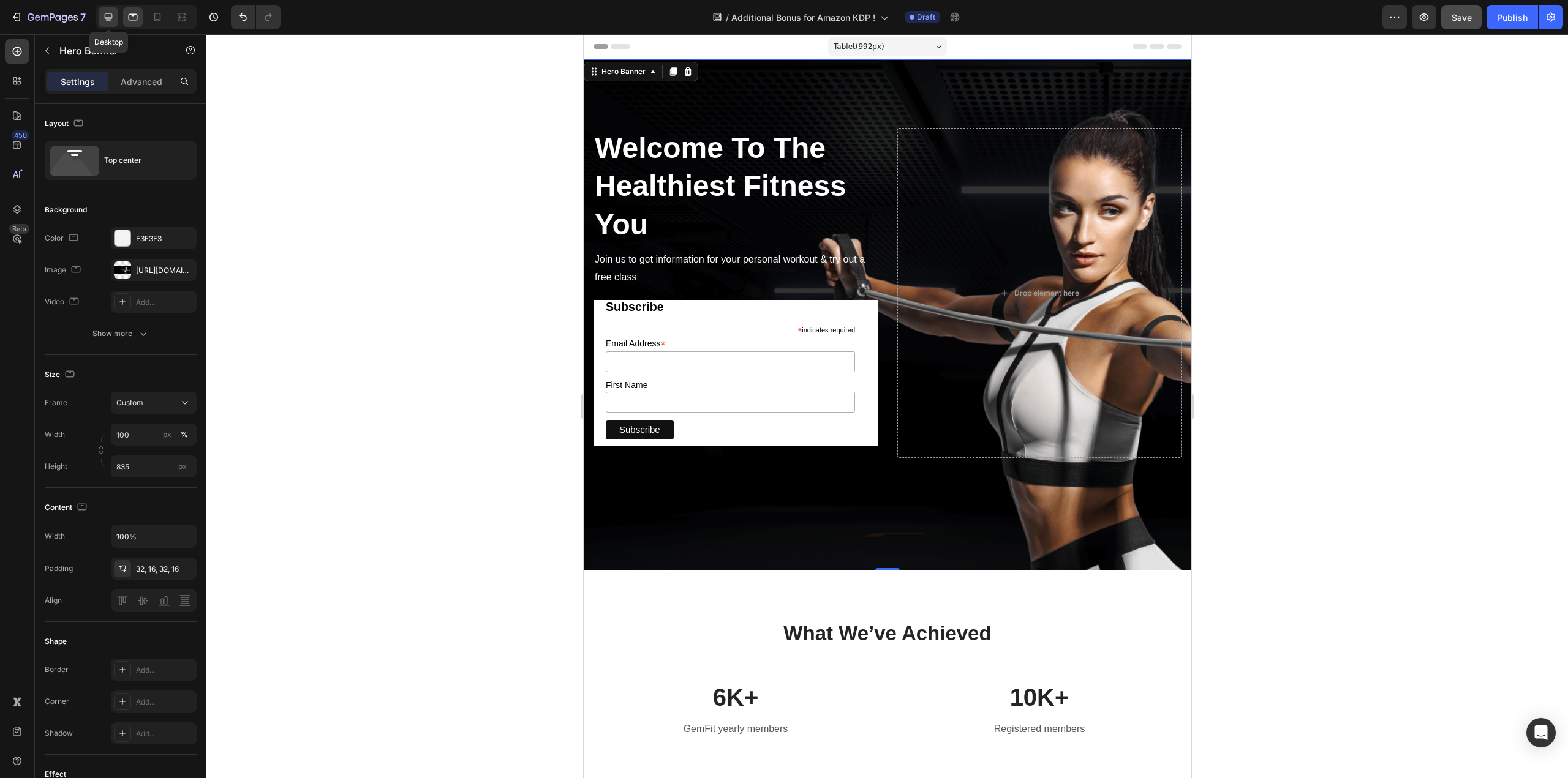
click at [108, 19] on icon at bounding box center [109, 17] width 8 height 8
type input "737"
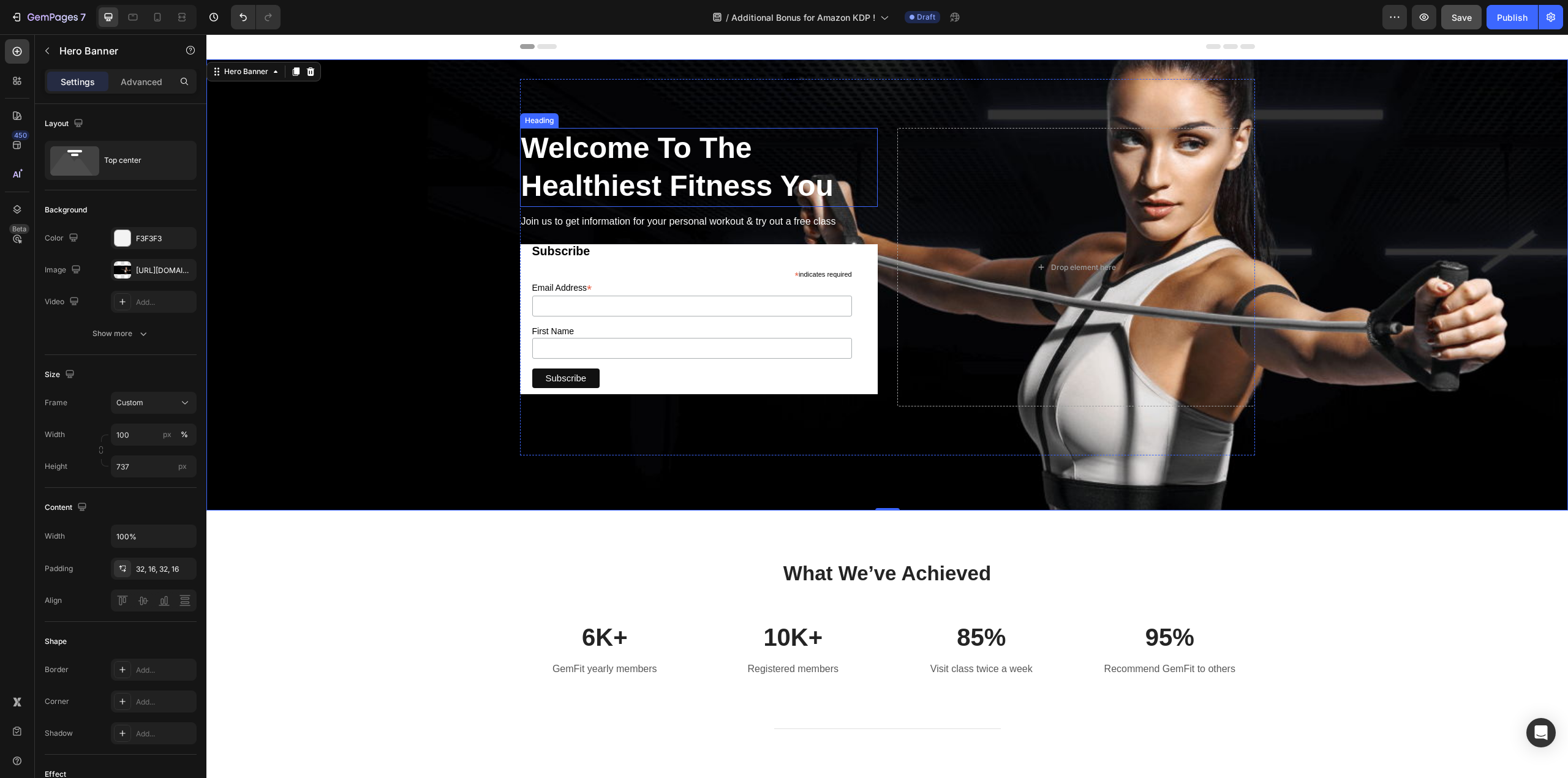
click at [611, 146] on p "Welcome To The Healthiest Fitness You" at bounding box center [698, 167] width 355 height 76
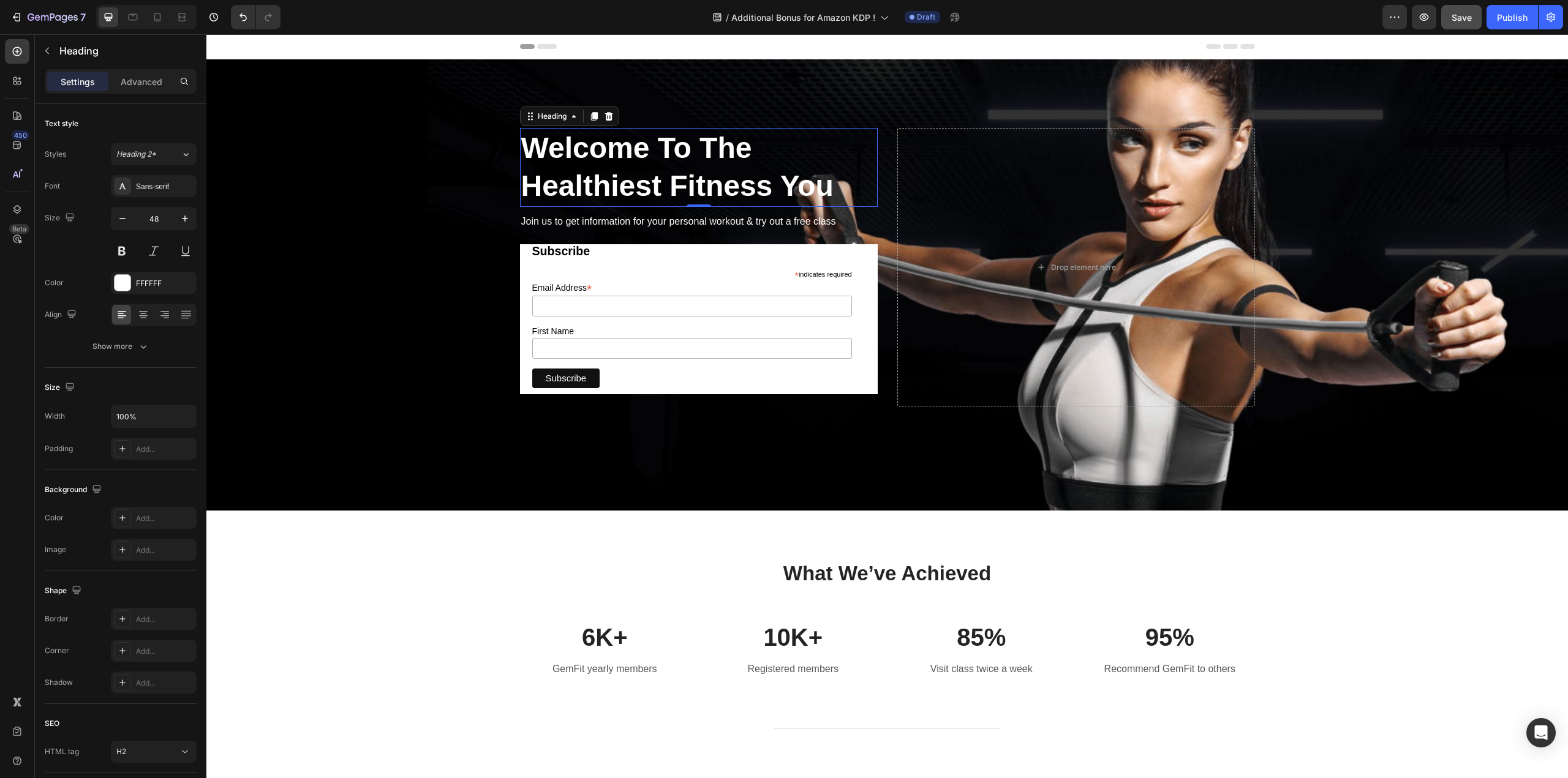
click at [572, 157] on p "Welcome To The Healthiest Fitness You" at bounding box center [698, 167] width 355 height 76
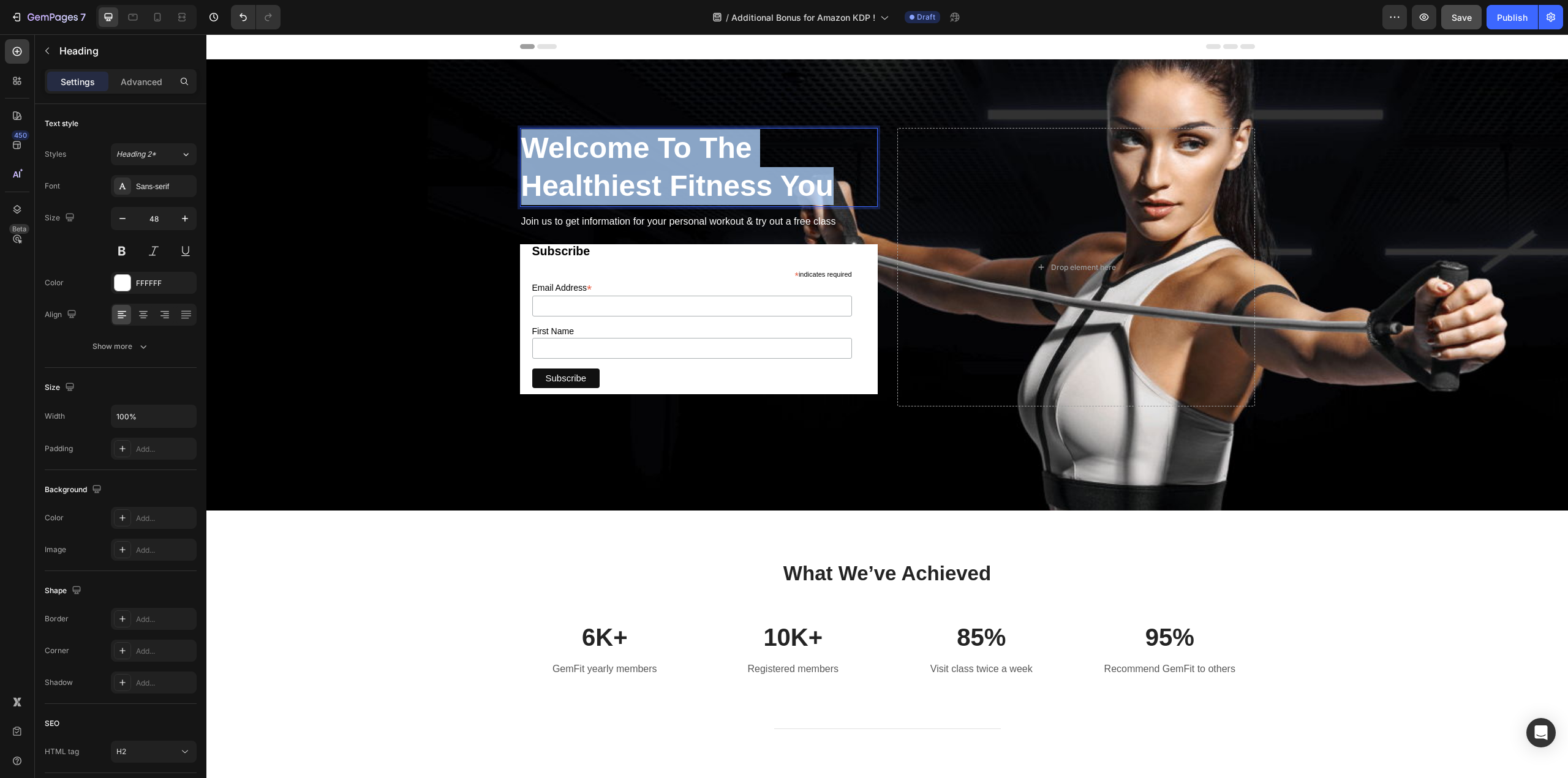
drag, startPoint x: 530, startPoint y: 147, endPoint x: 855, endPoint y: 180, distance: 326.7
click at [855, 180] on p "Welcome To The Healthiest Fitness You" at bounding box center [698, 167] width 355 height 76
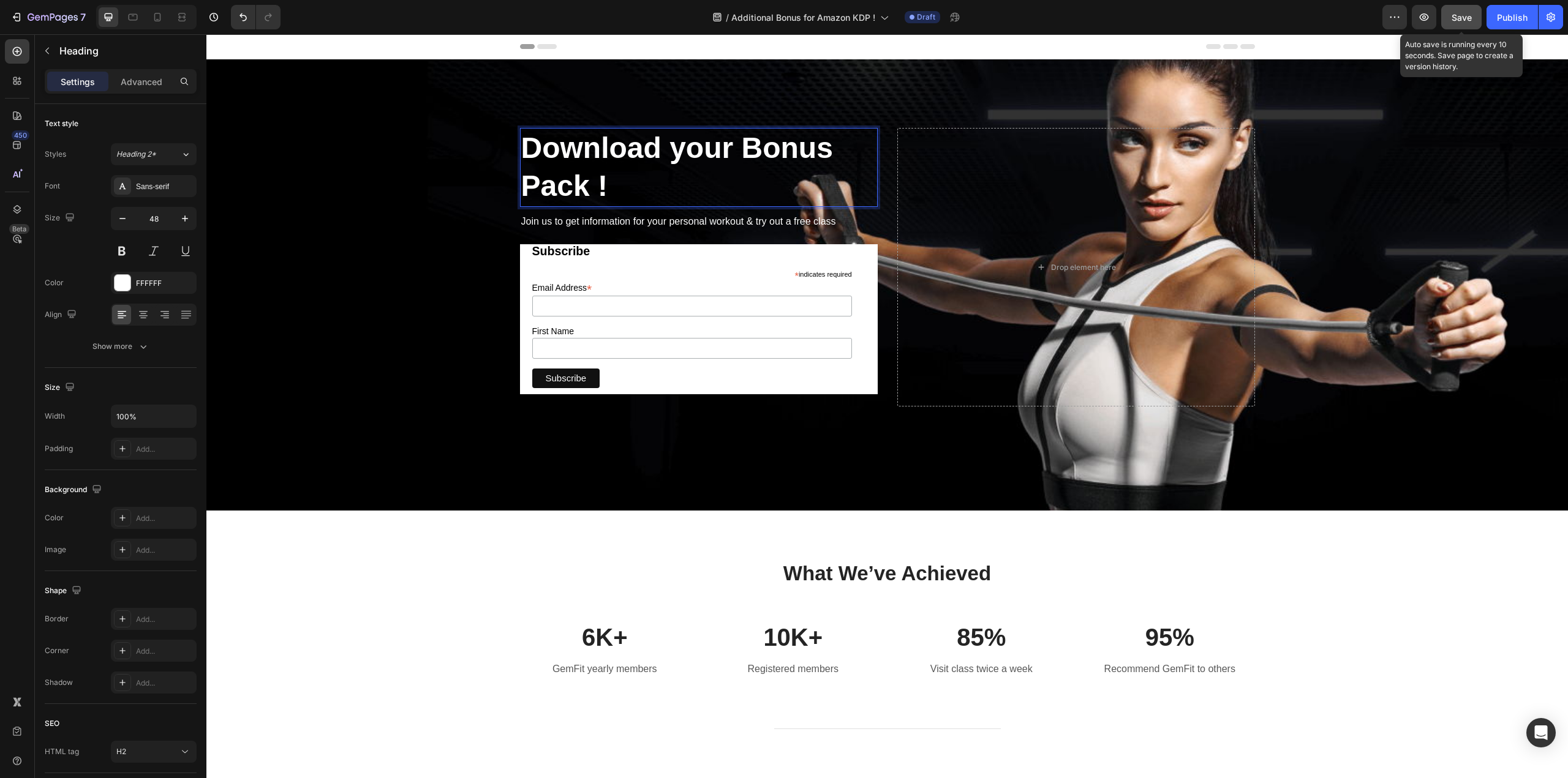
click at [1469, 14] on span "Save" at bounding box center [1461, 17] width 21 height 11
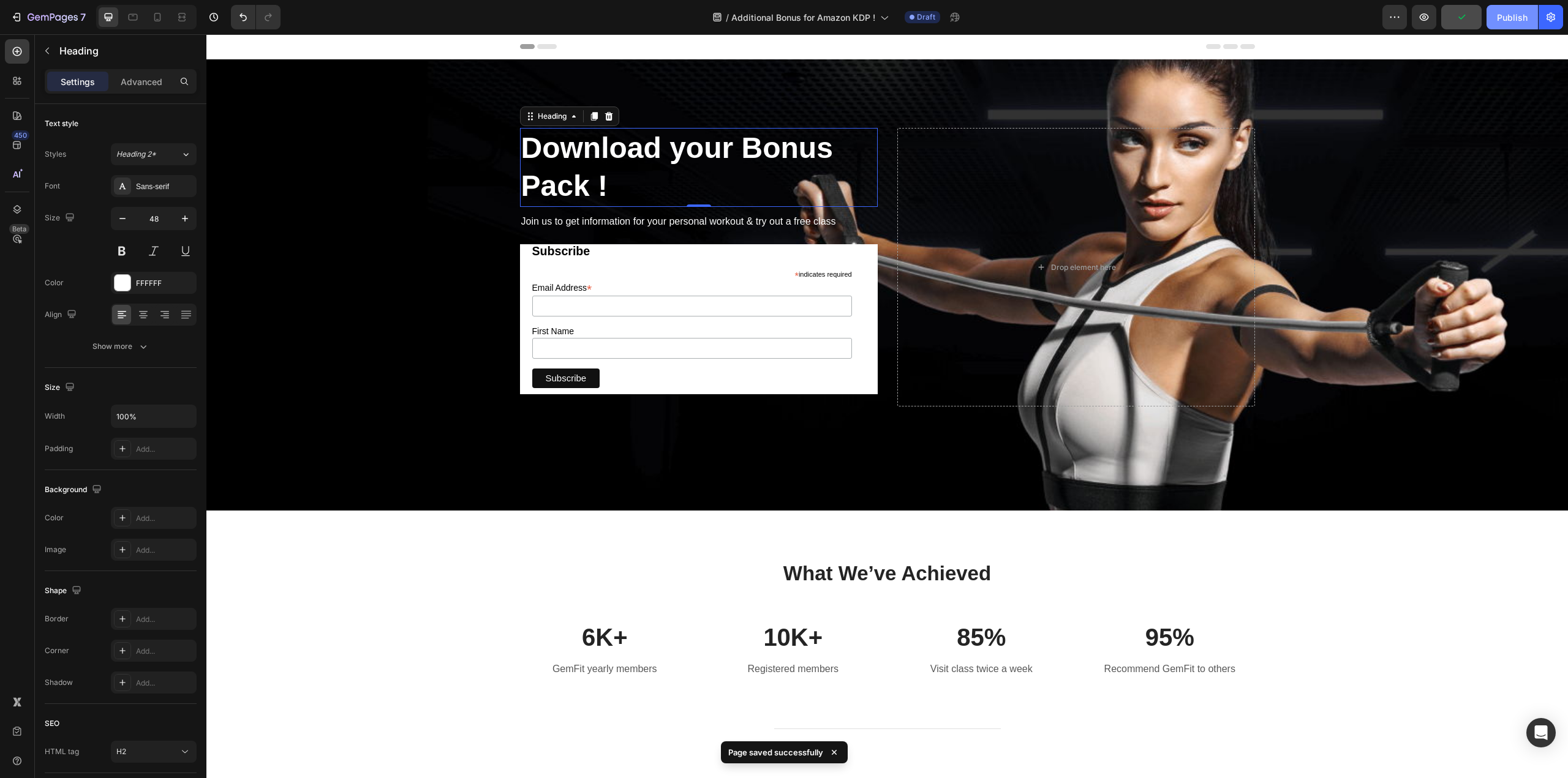
click at [1502, 16] on div "Publish" at bounding box center [1511, 17] width 30 height 13
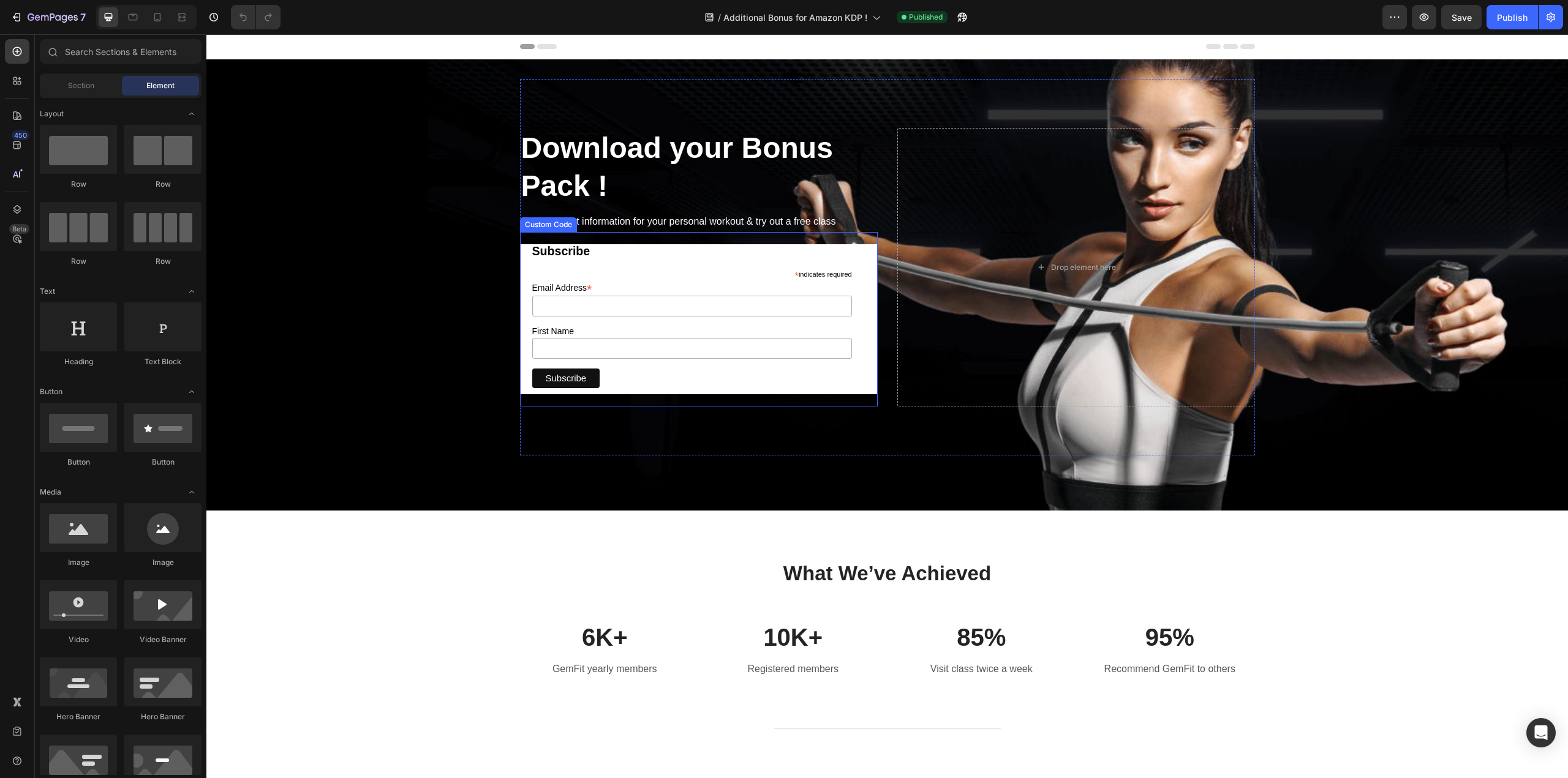
click at [627, 256] on h2 "Subscribe" at bounding box center [699, 251] width 333 height 14
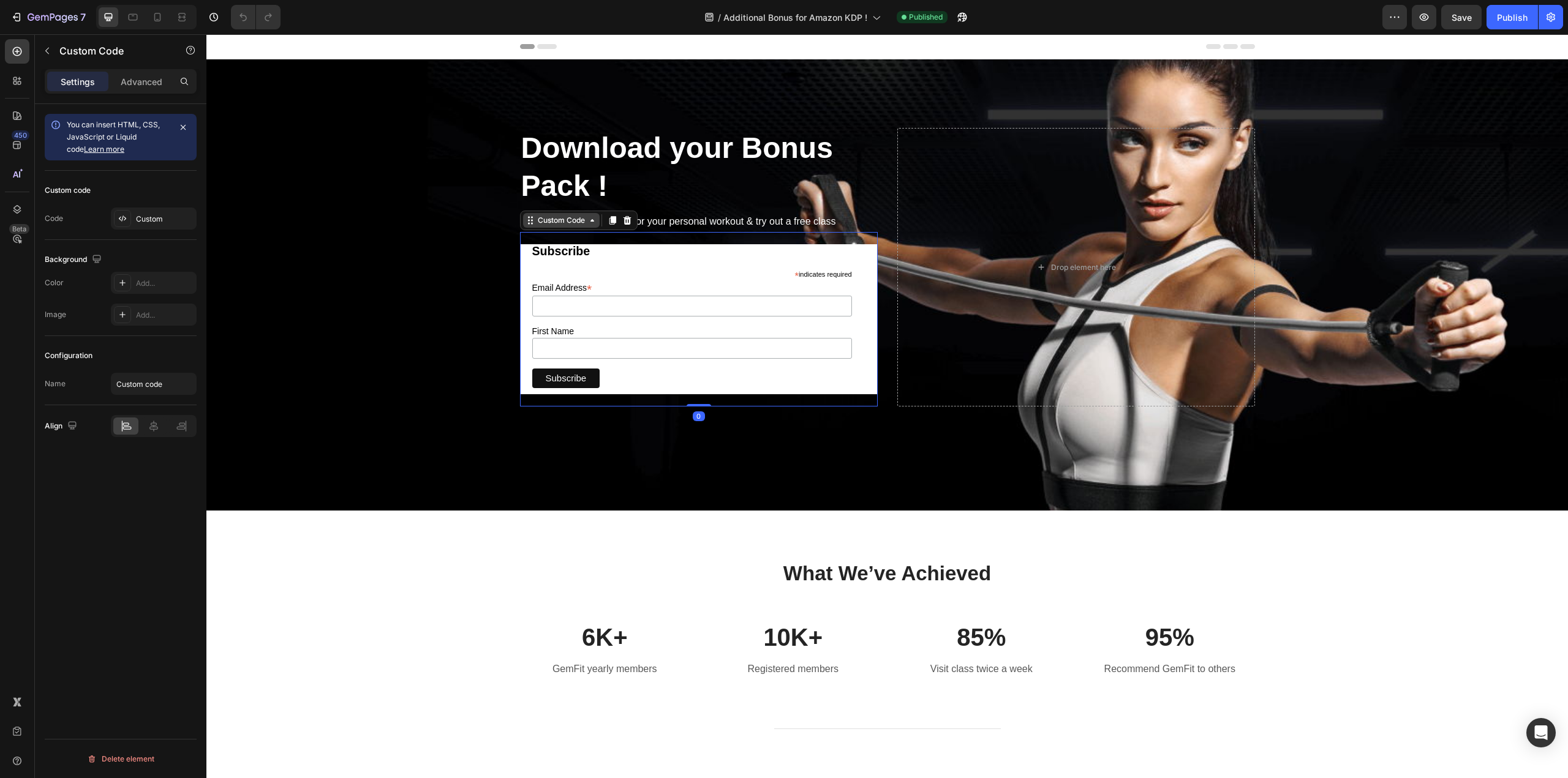
click at [567, 224] on div "Custom Code" at bounding box center [561, 220] width 52 height 11
click at [625, 263] on div "Subscribe * indicates required Email Address * First Name Subscribe" at bounding box center [699, 320] width 333 height 151
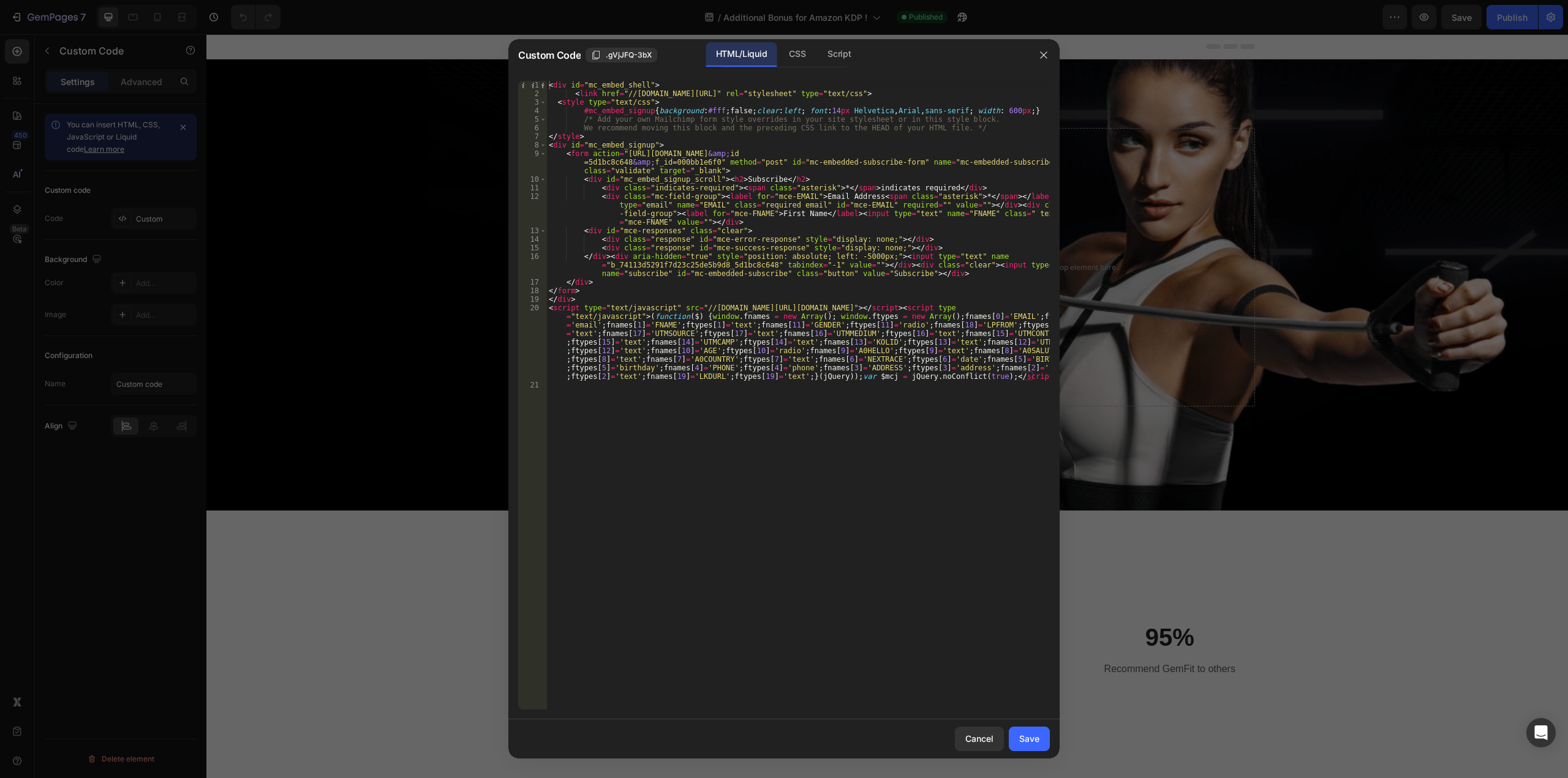
click at [825, 431] on div "< div id = "mc_embed_shell" > < link href = "//cdn-images.mailchimp.com/embedco…" at bounding box center [798, 404] width 504 height 646
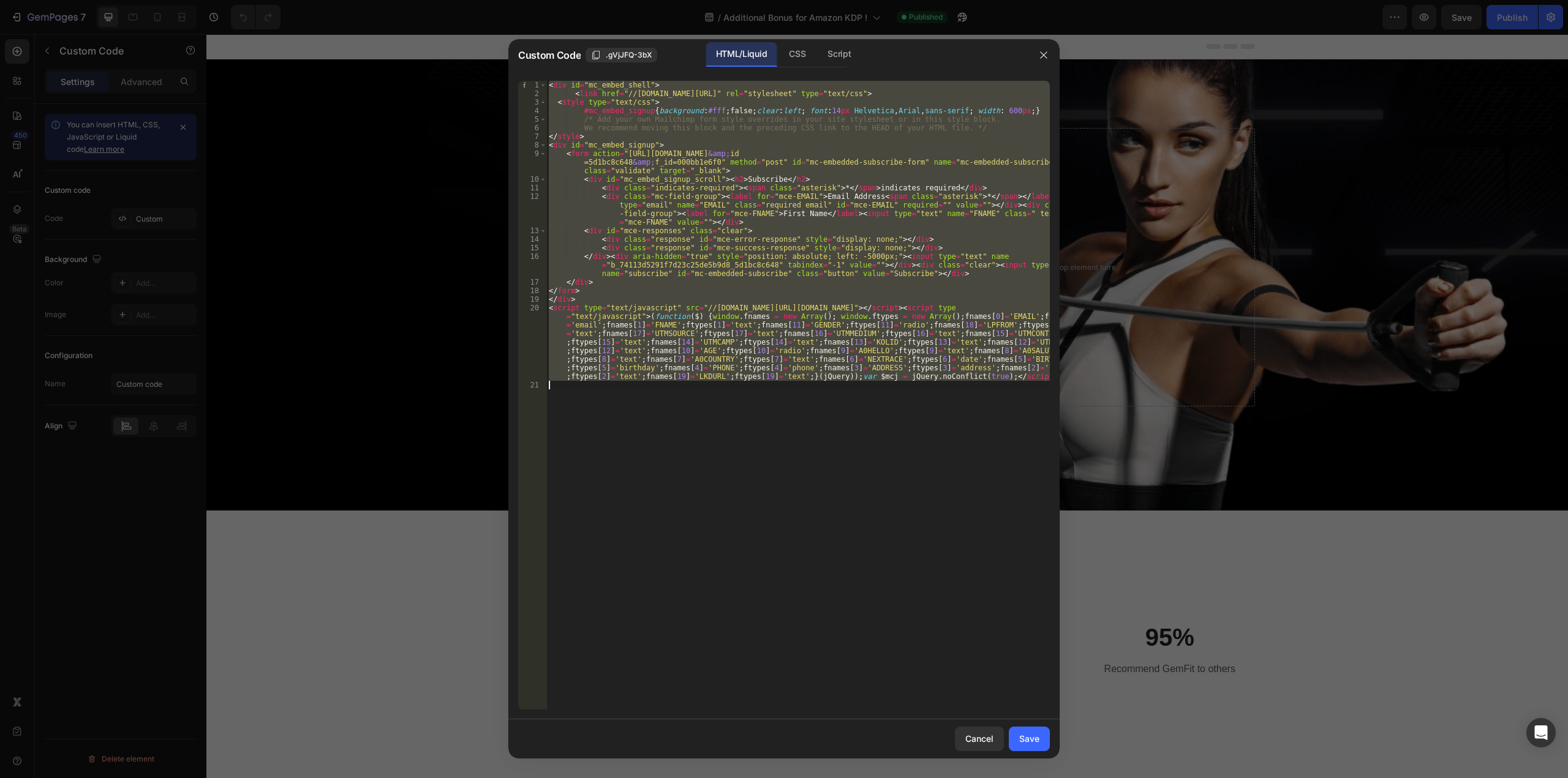
click at [768, 458] on div "< div id = "mc_embed_shell" > < link href = "//cdn-images.mailchimp.com/embedco…" at bounding box center [798, 395] width 504 height 629
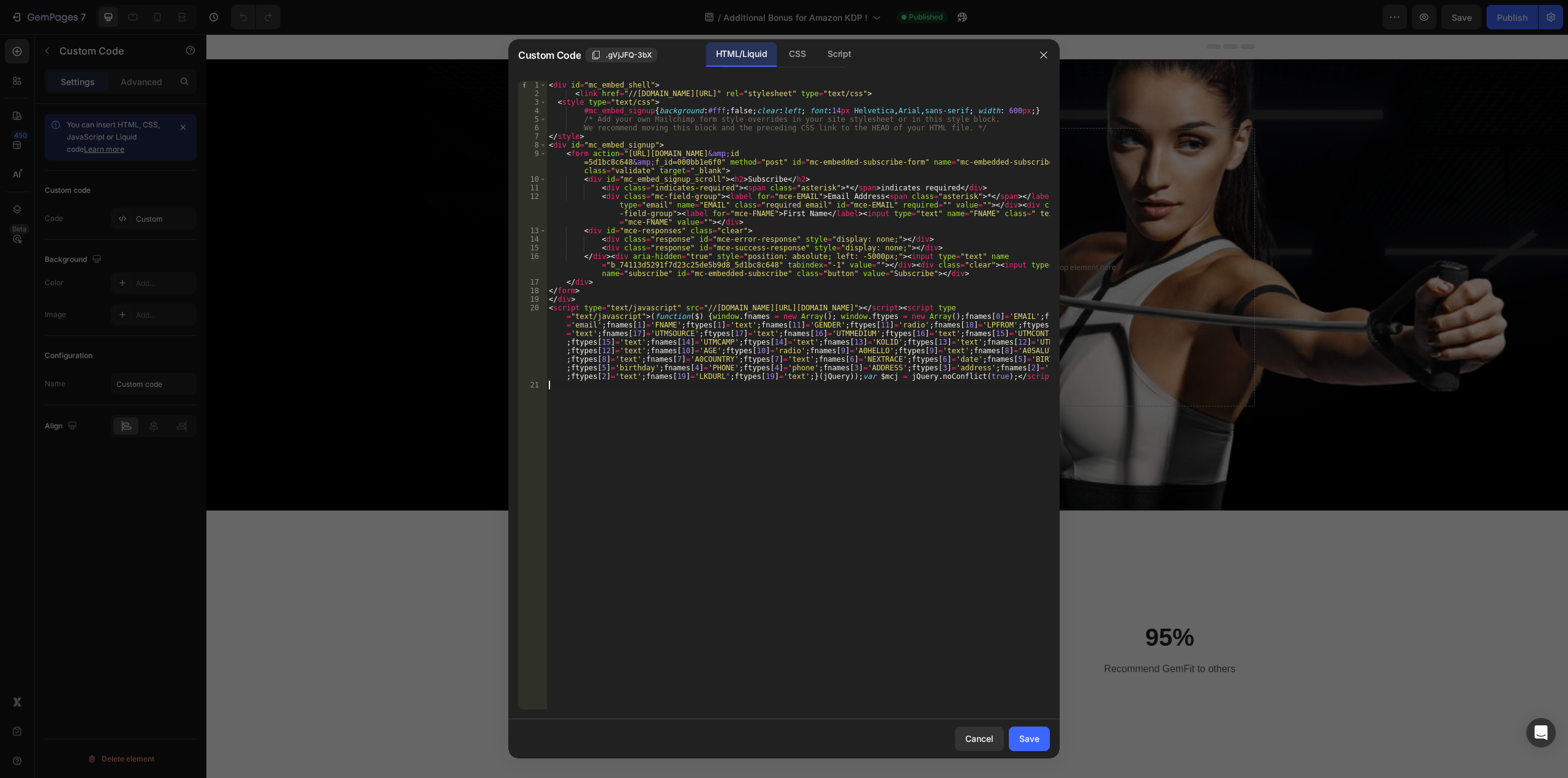
paste textarea
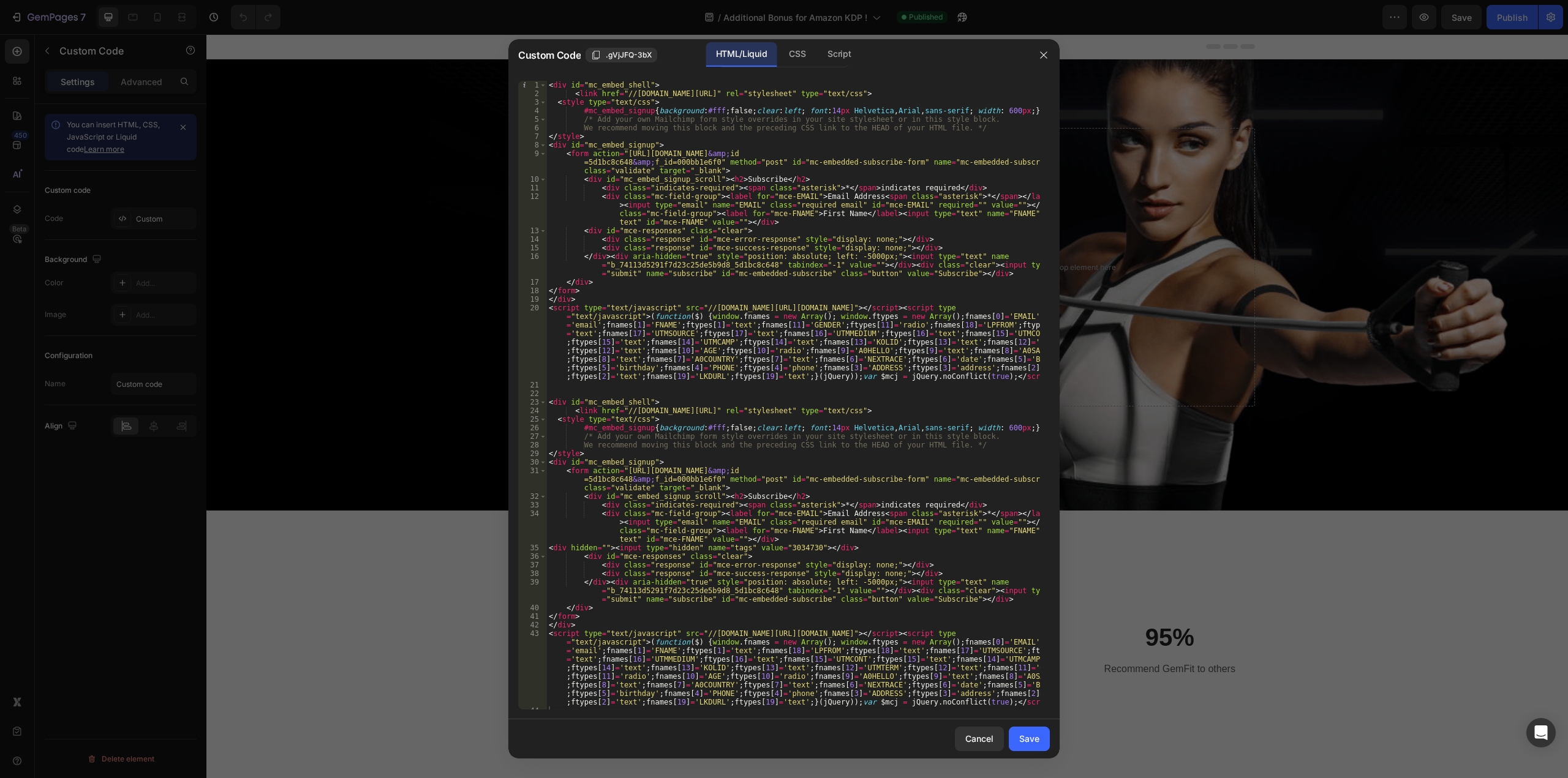
click at [752, 248] on div "< div id = "mc_embed_shell" > < link href = "//cdn-images.mailchimp.com/embedco…" at bounding box center [793, 404] width 495 height 646
type textarea "<div class="response" id="mce-success-response" style="display: none;"></div>"
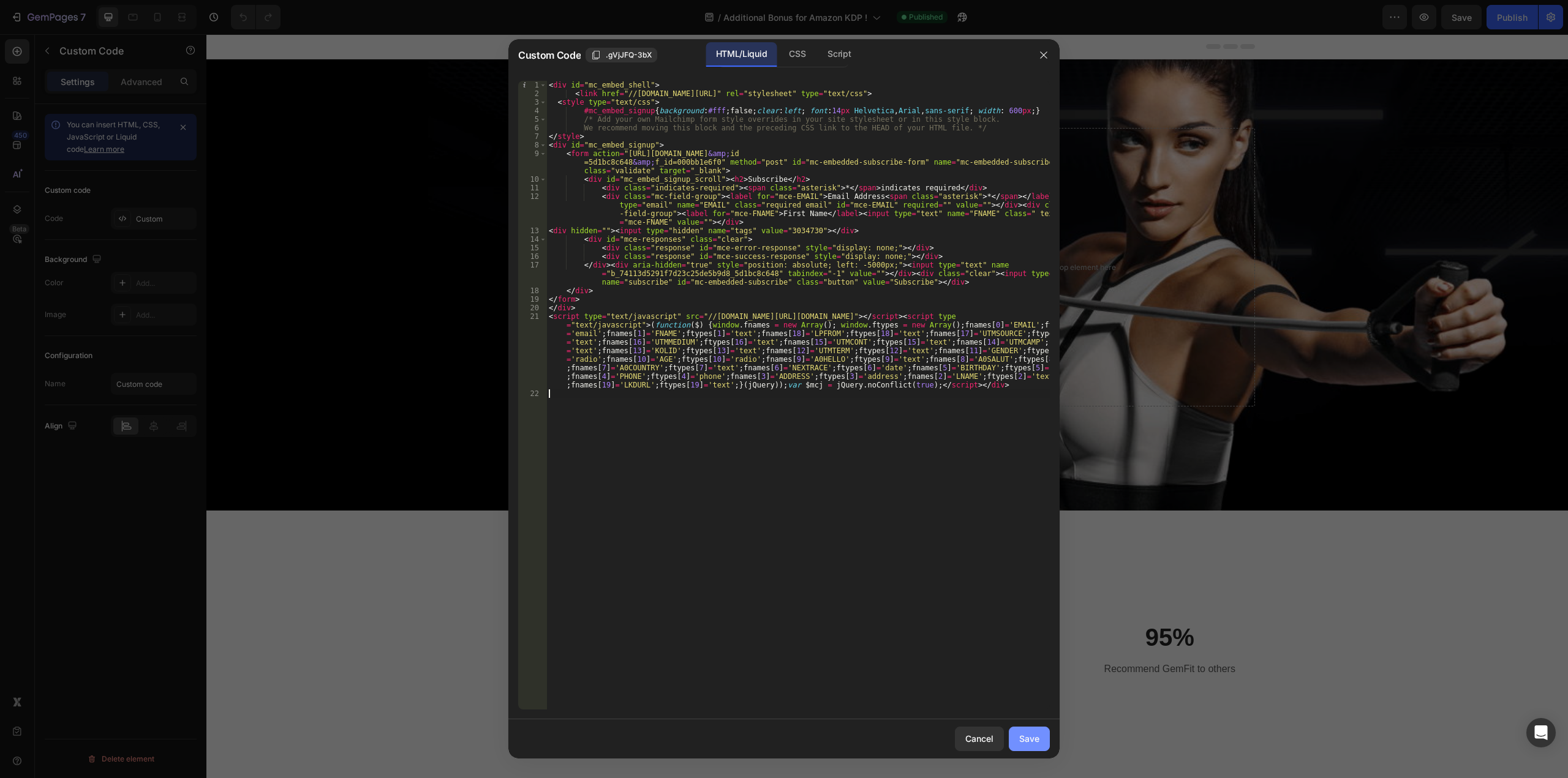
click at [1029, 736] on div "Save" at bounding box center [1029, 739] width 21 height 13
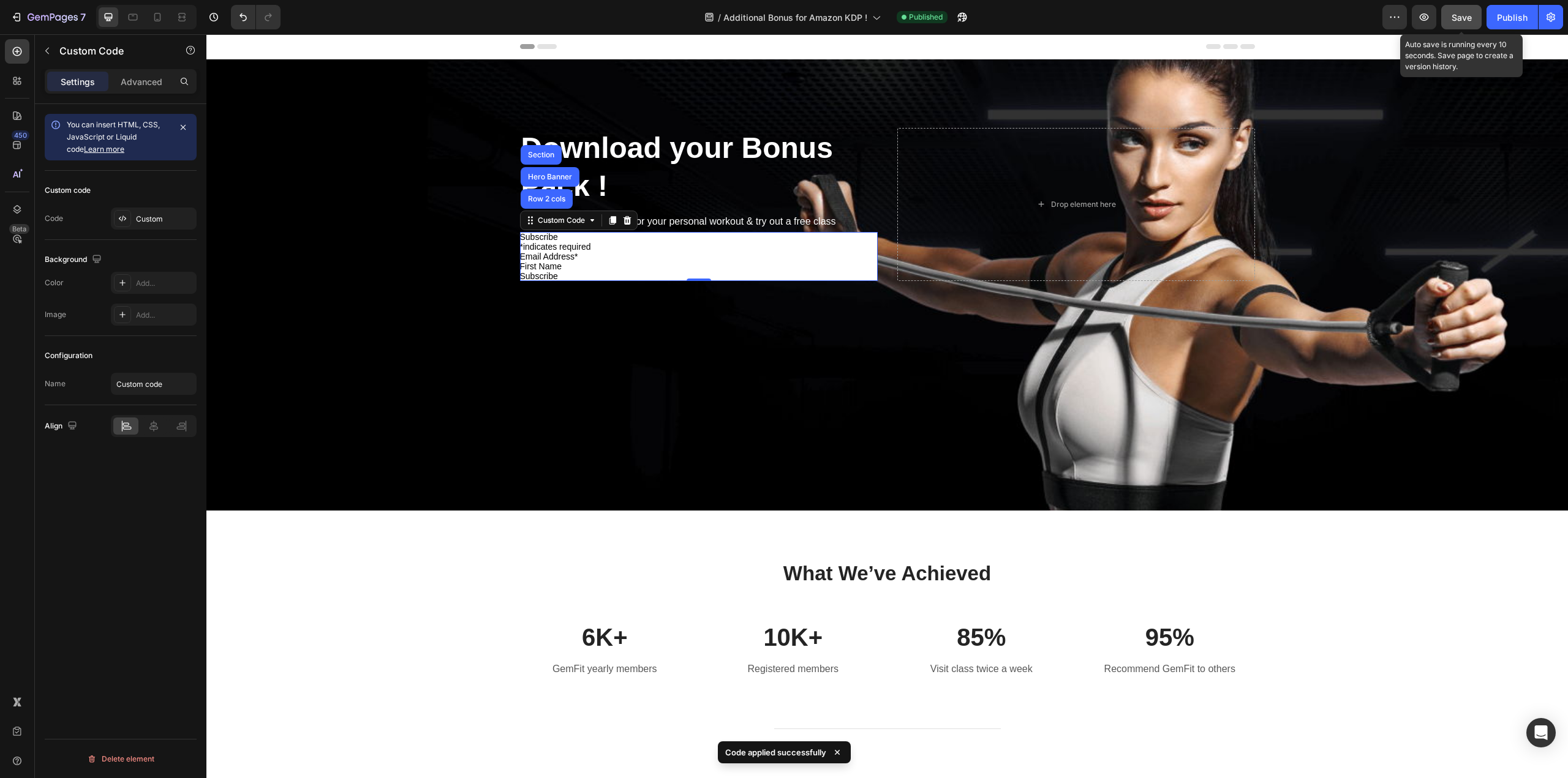
click at [1456, 18] on span "Save" at bounding box center [1461, 17] width 21 height 11
click at [1507, 18] on div "Publish" at bounding box center [1511, 17] width 30 height 13
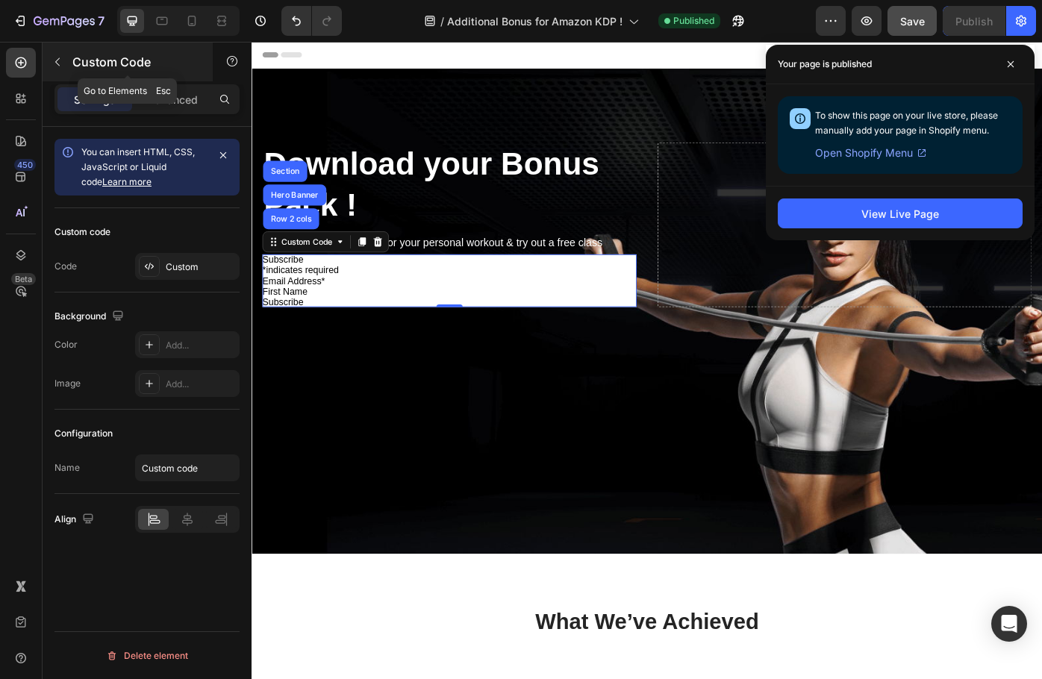
click at [51, 60] on button "button" at bounding box center [58, 62] width 24 height 24
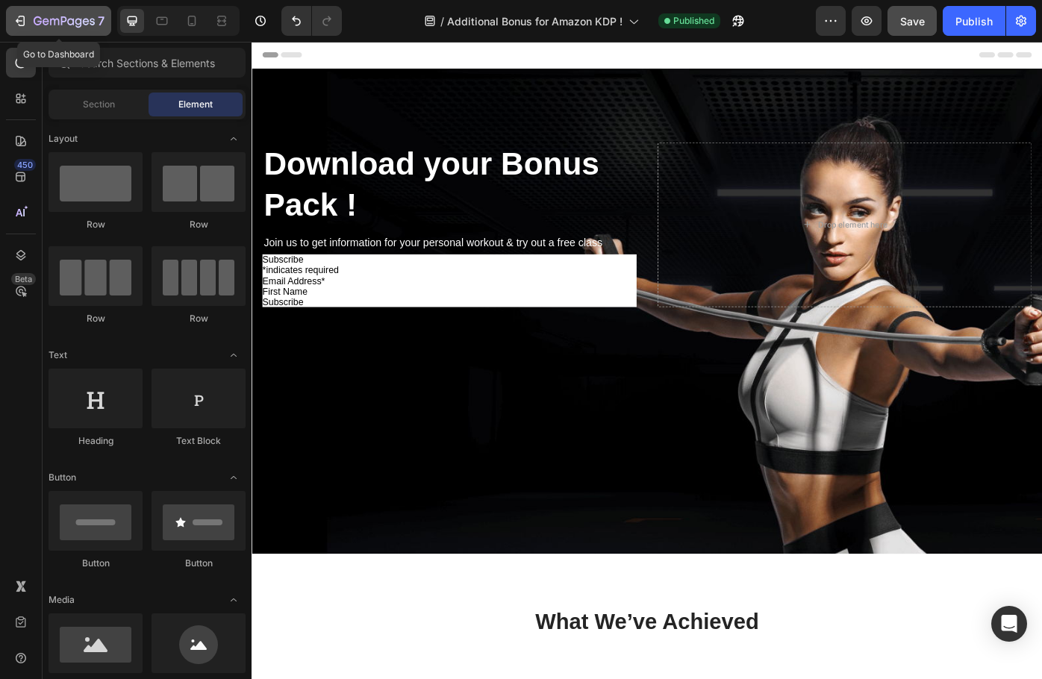
click at [67, 20] on icon "button" at bounding box center [64, 22] width 61 height 13
